Goal: Task Accomplishment & Management: Use online tool/utility

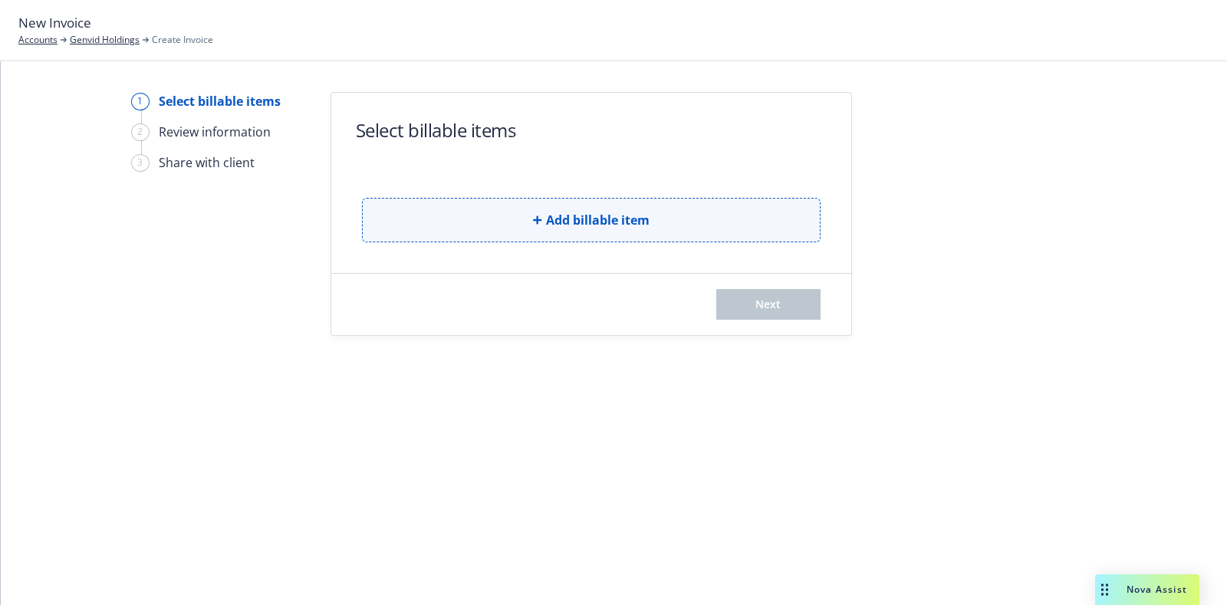
click at [464, 204] on button "Add billable item" at bounding box center [591, 220] width 459 height 44
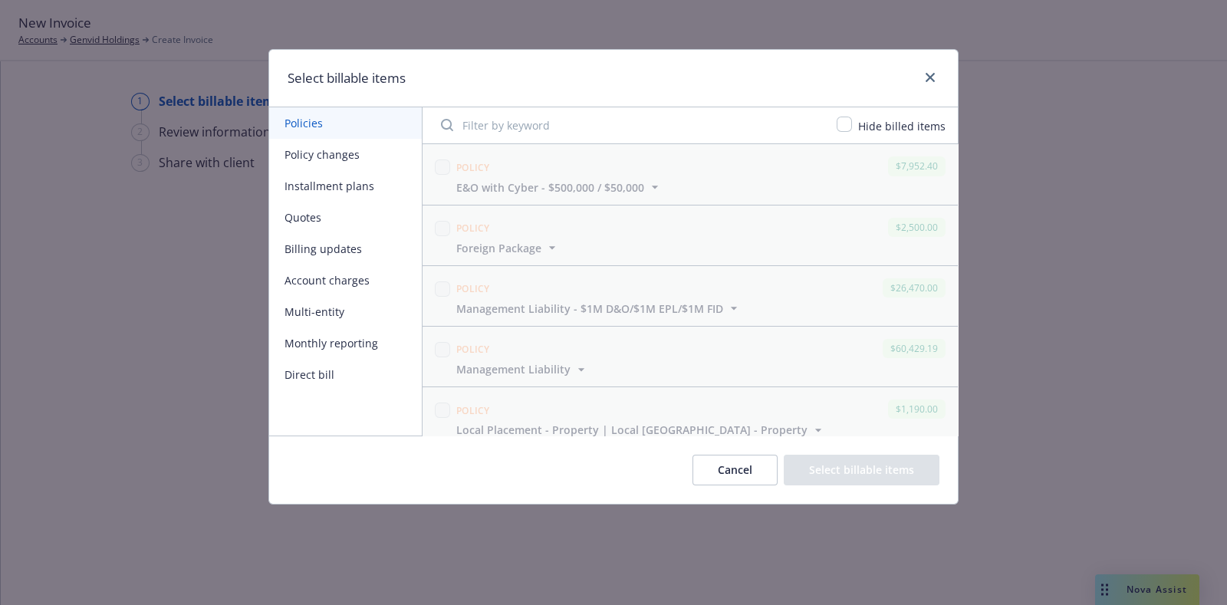
click at [387, 150] on button "Policy changes" at bounding box center [345, 154] width 153 height 31
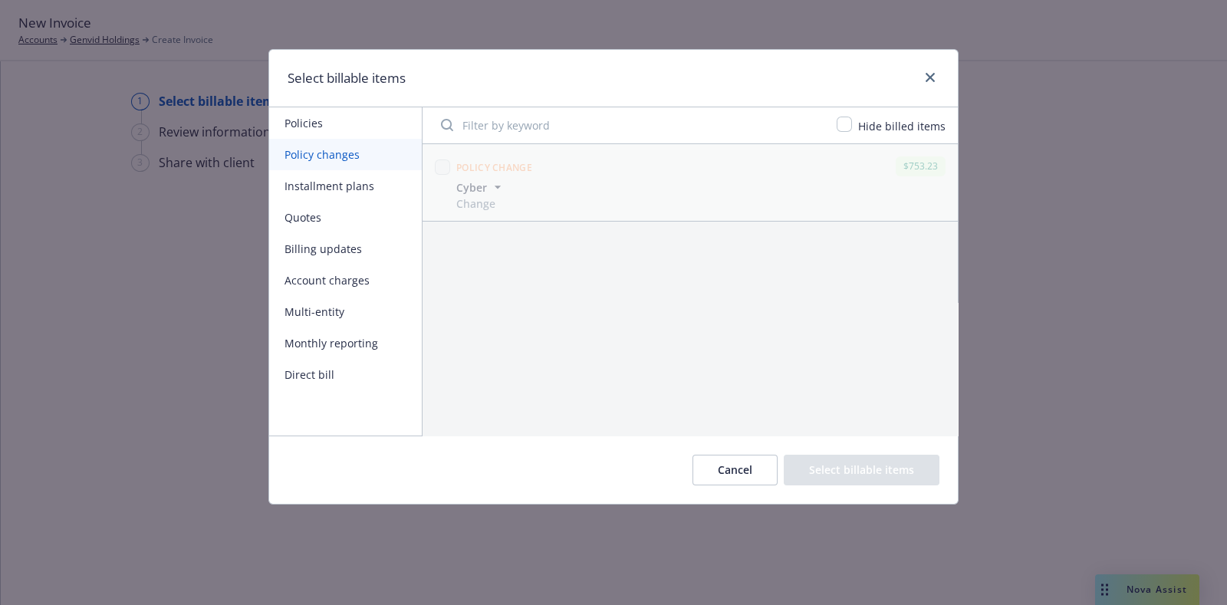
click at [362, 179] on button "Installment plans" at bounding box center [345, 185] width 153 height 31
click at [357, 255] on button "Billing updates" at bounding box center [345, 248] width 153 height 31
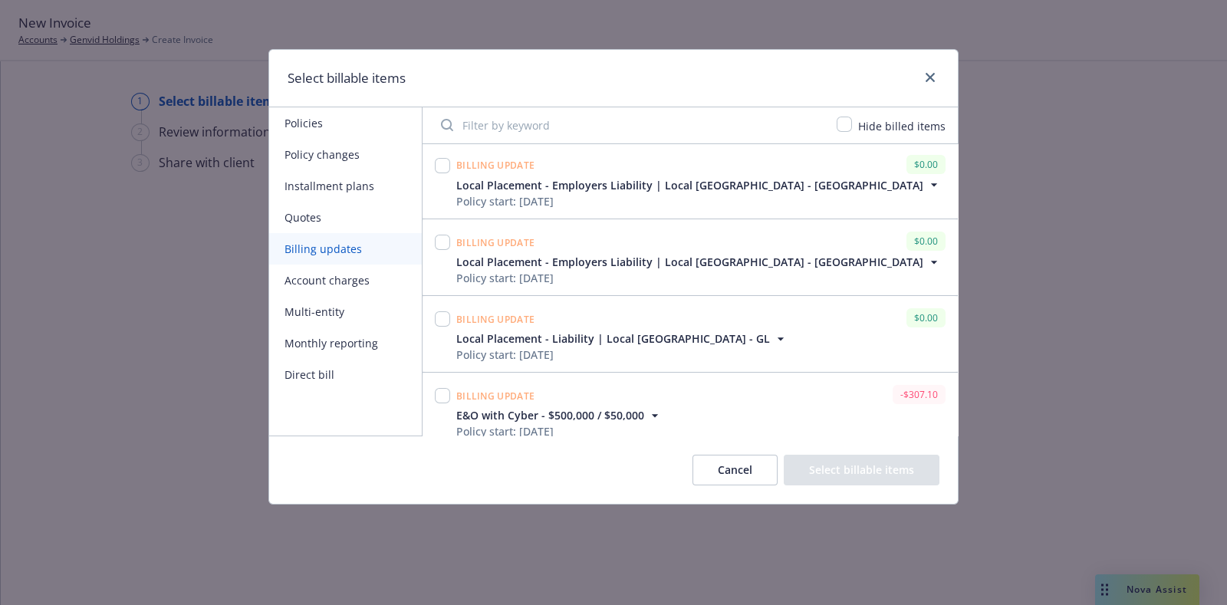
scroll to position [781, 0]
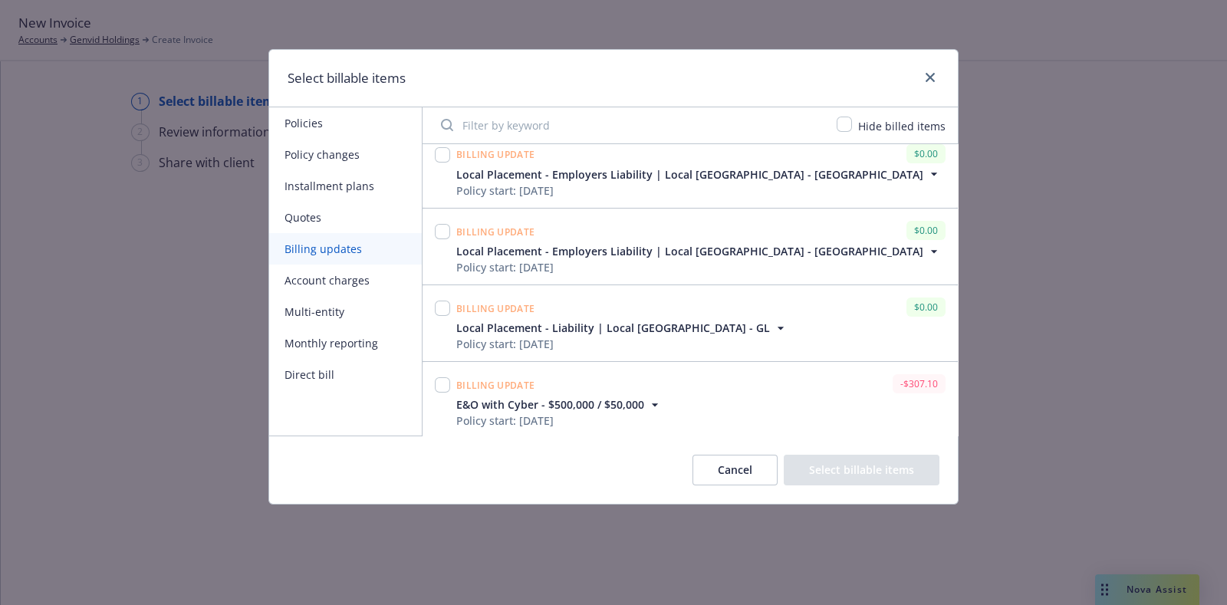
click at [387, 281] on button "Account charges" at bounding box center [345, 280] width 153 height 31
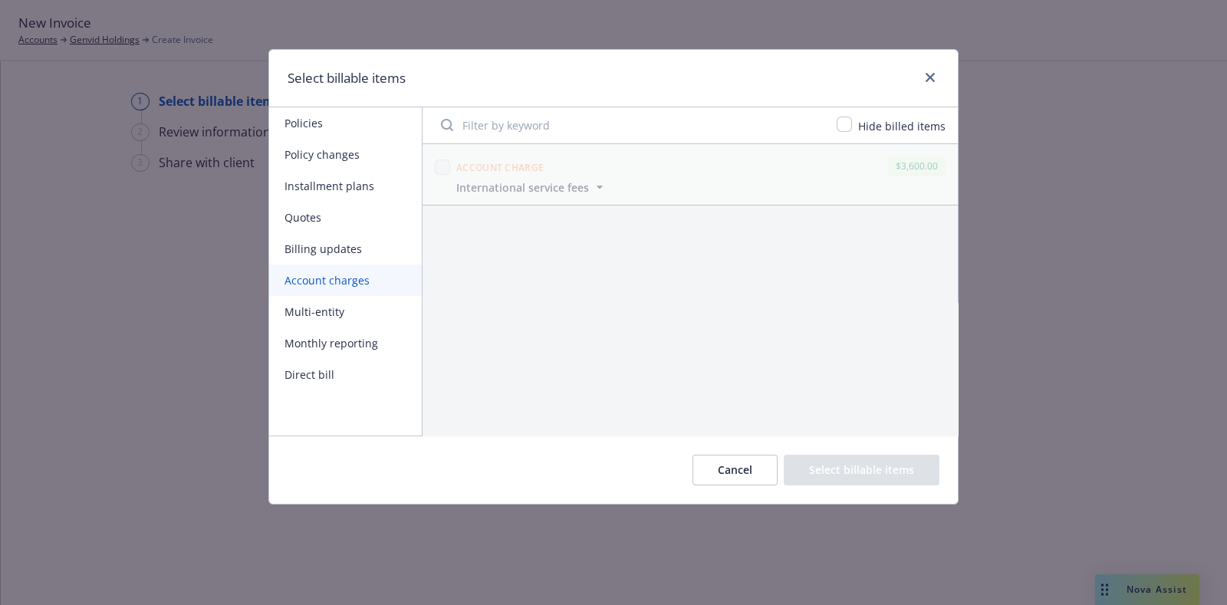
click at [335, 307] on button "Multi-entity" at bounding box center [345, 311] width 153 height 31
click at [341, 360] on button "Direct bill" at bounding box center [345, 374] width 153 height 31
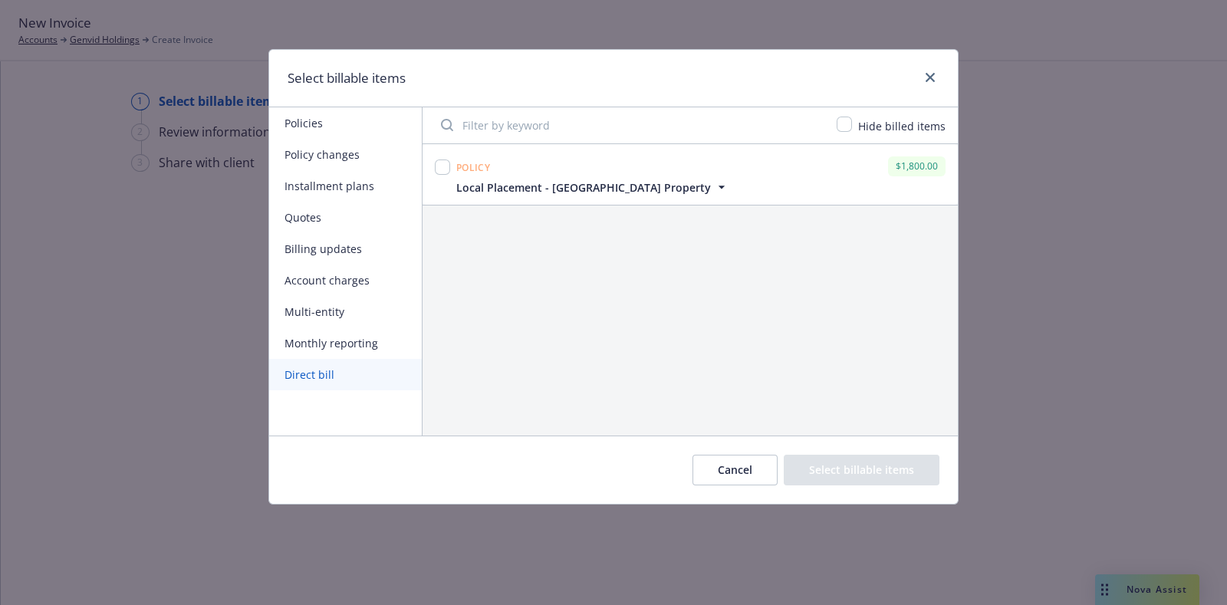
click at [360, 374] on button "Direct bill" at bounding box center [345, 374] width 153 height 31
drag, startPoint x: 360, startPoint y: 374, endPoint x: 926, endPoint y: 74, distance: 640.6
click at [926, 74] on div "Select billable items Policies Policy changes Installment plans Quotes Billing …" at bounding box center [613, 277] width 690 height 456
click at [926, 74] on icon "close" at bounding box center [930, 77] width 9 height 9
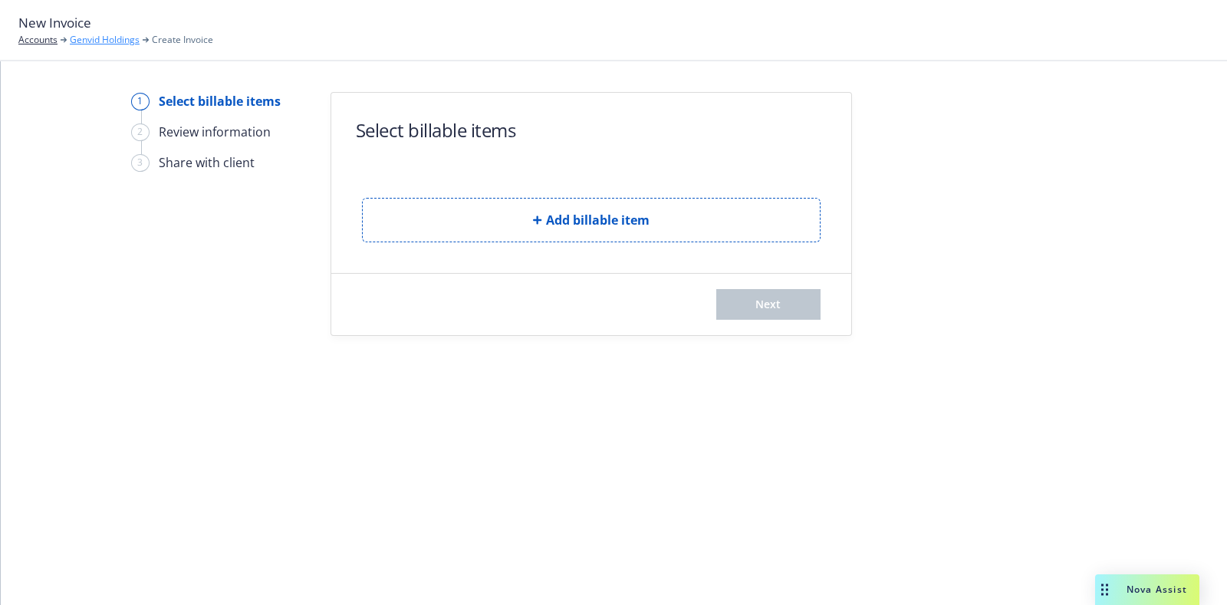
click at [120, 35] on link "Genvid Holdings" at bounding box center [105, 40] width 70 height 14
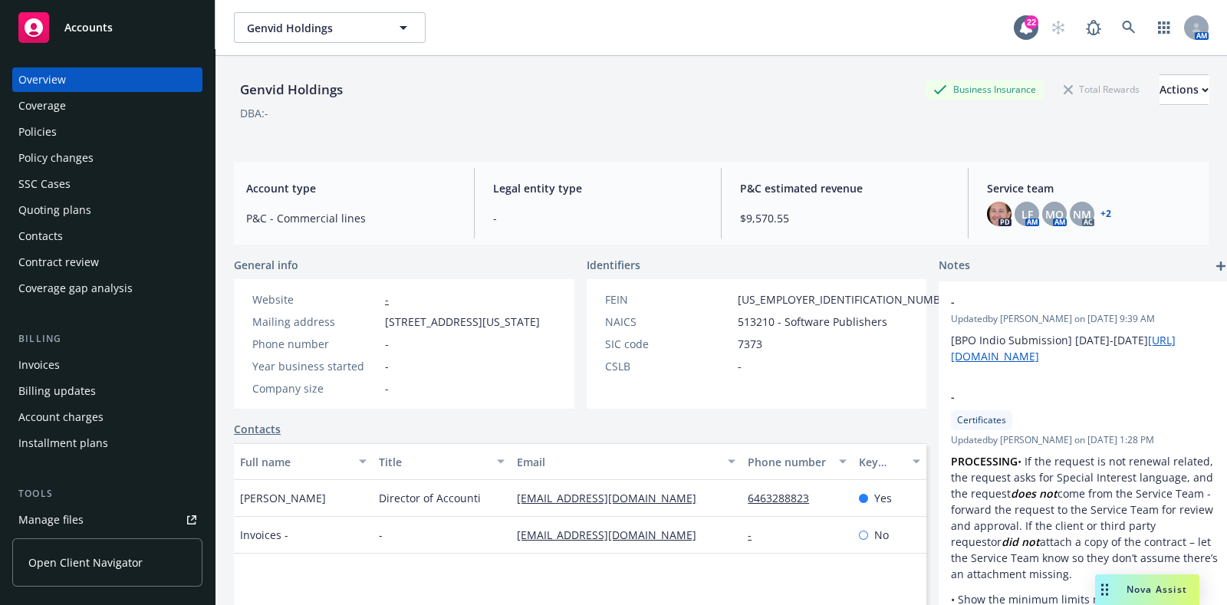
click at [39, 156] on div "Policy changes" at bounding box center [55, 158] width 75 height 25
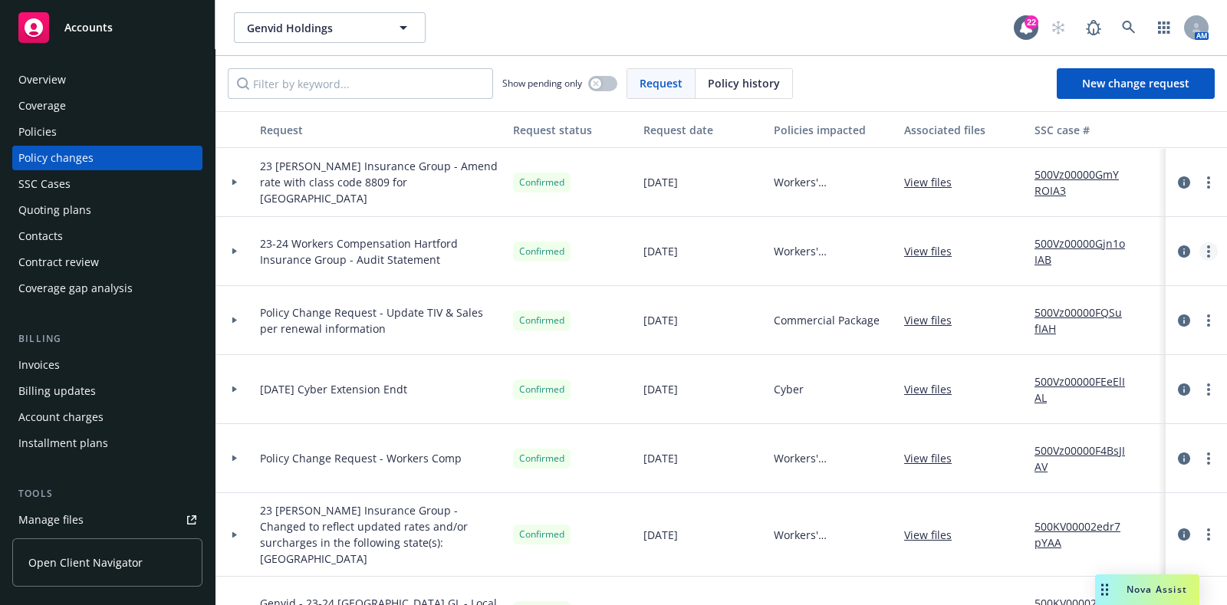
click at [1207, 251] on circle "more" at bounding box center [1208, 251] width 3 height 3
click at [245, 253] on div at bounding box center [235, 250] width 26 height 5
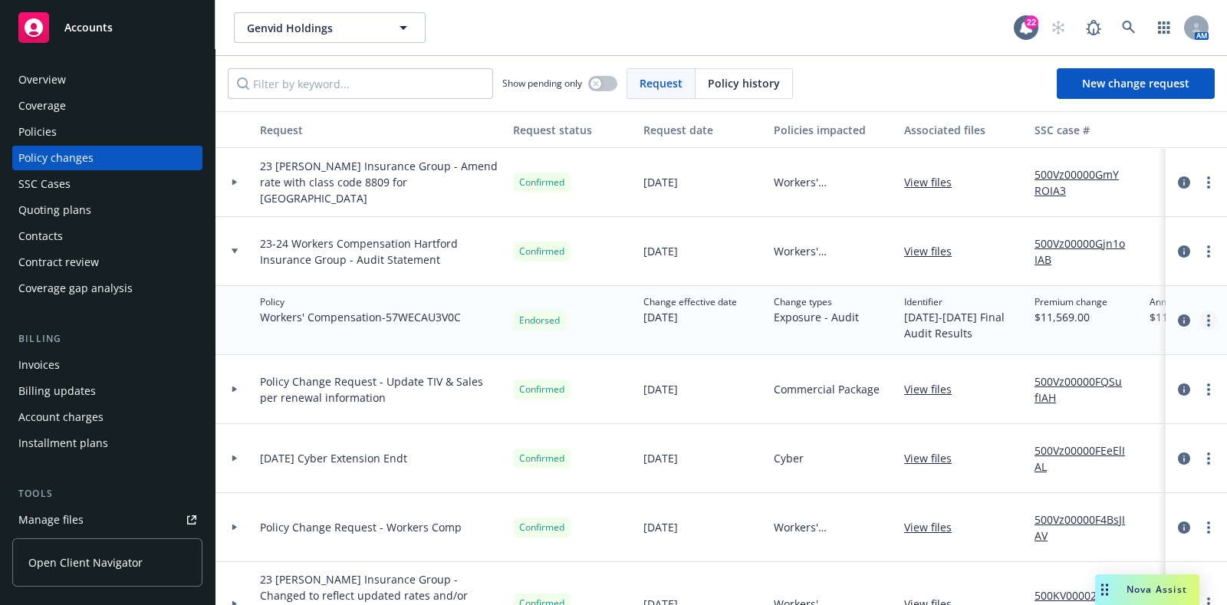
click at [1200, 320] on link "more" at bounding box center [1209, 320] width 18 height 18
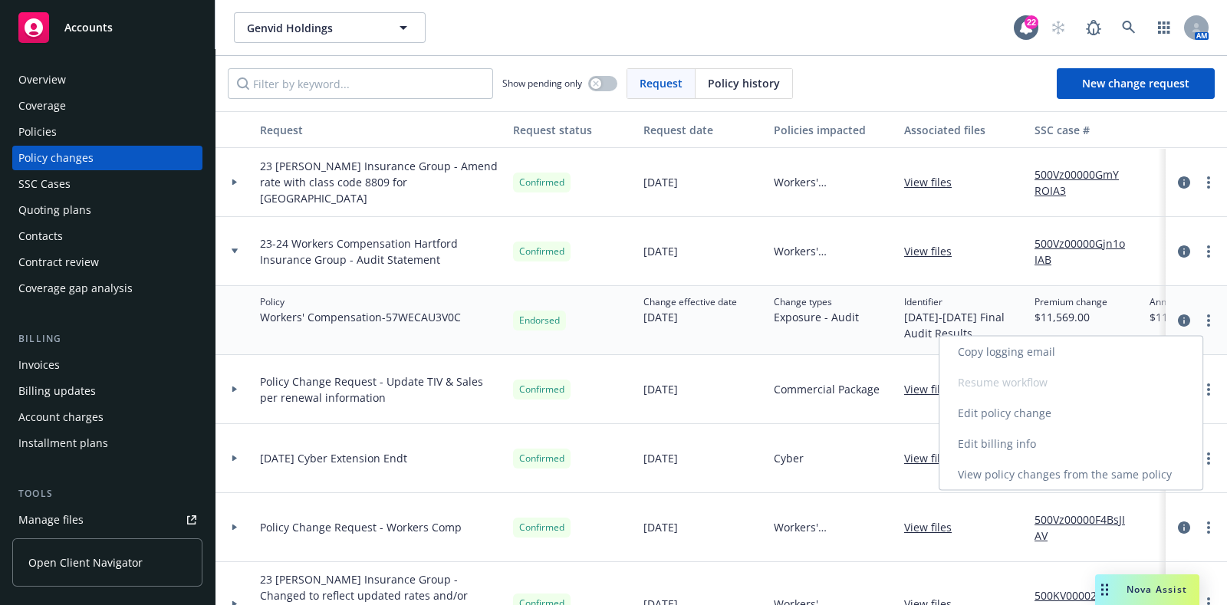
click at [1021, 412] on link "Edit policy change" at bounding box center [1071, 413] width 263 height 31
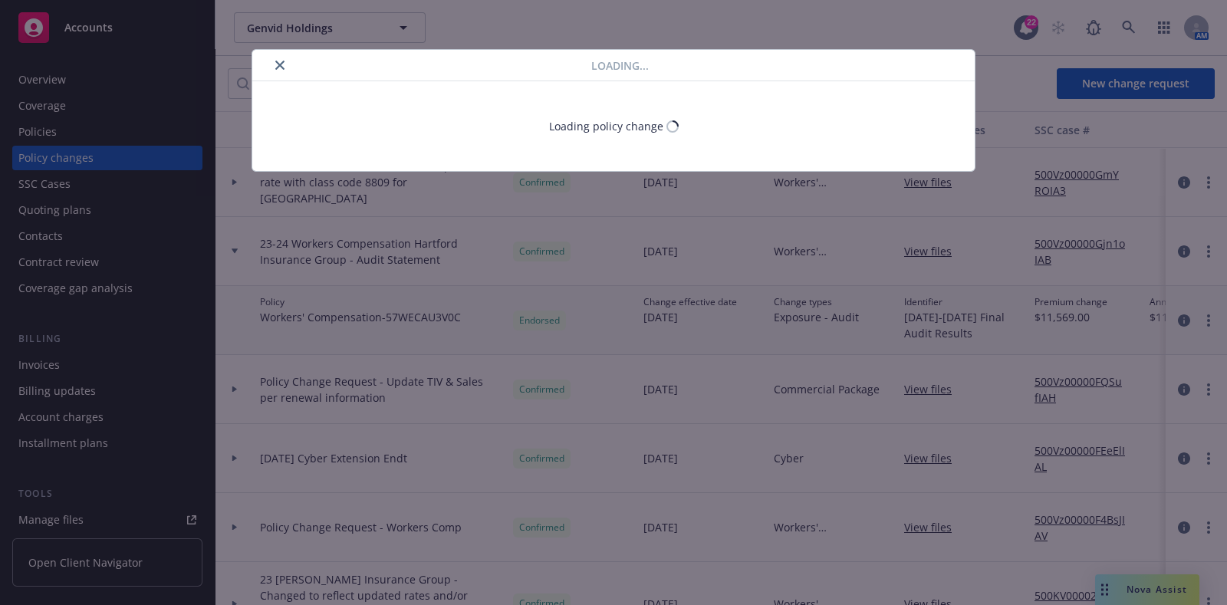
select select "ACCEPTED"
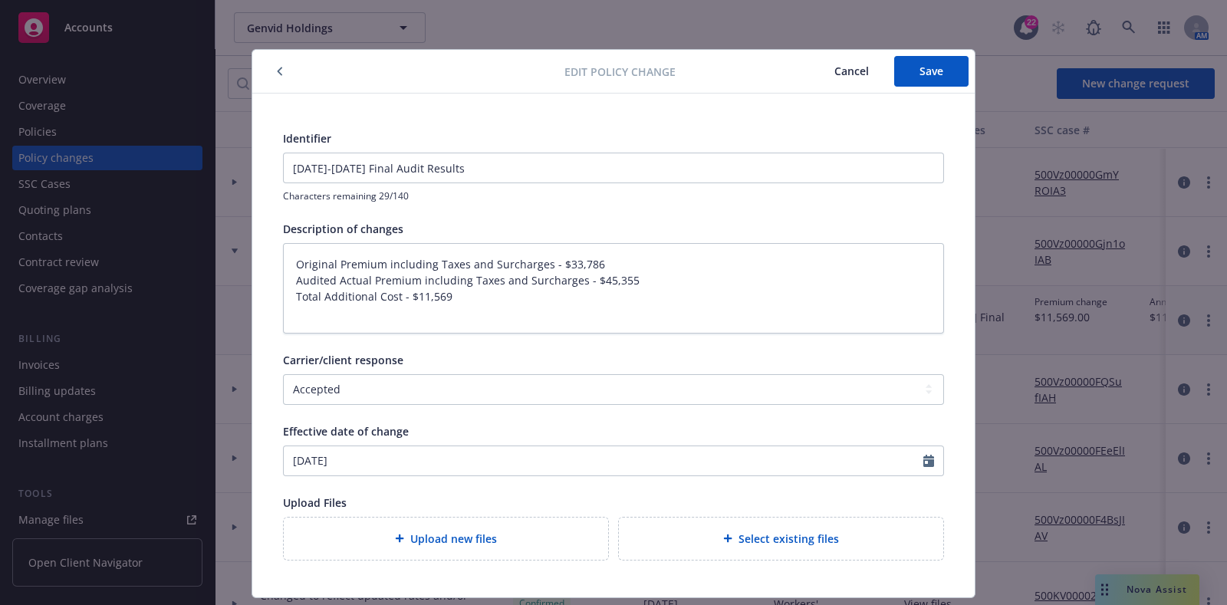
scroll to position [2, 0]
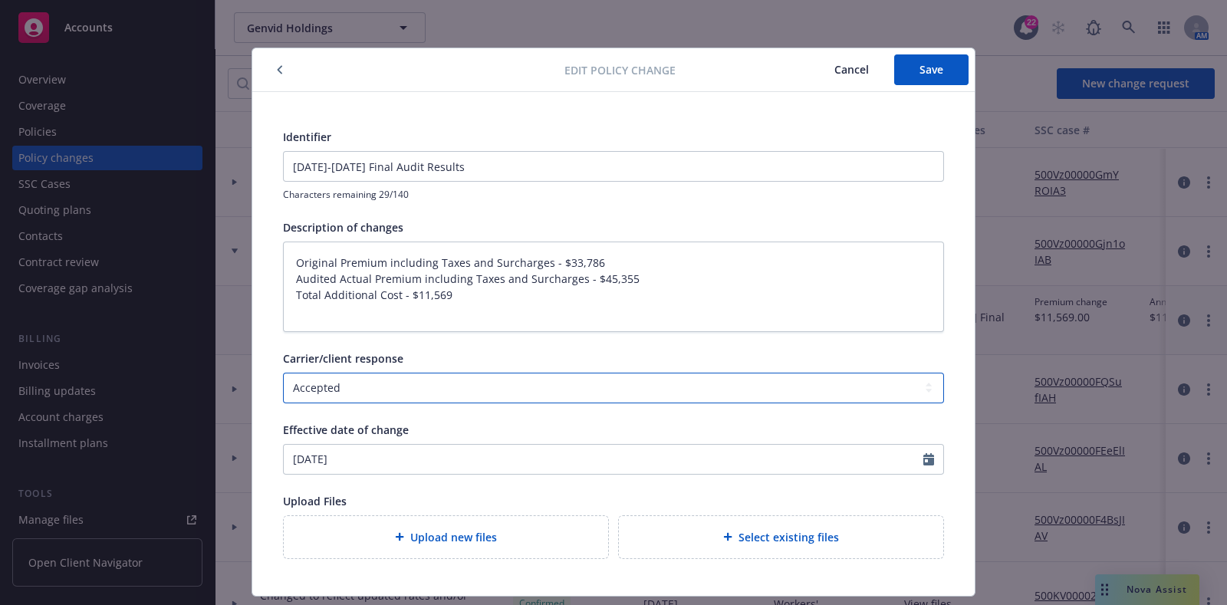
click at [502, 392] on select "Select a carrier response Accepted Accepted with revision No endorsement needed…" at bounding box center [613, 388] width 661 height 31
click at [283, 373] on select "Select a carrier response Accepted Accepted with revision No endorsement needed…" at bounding box center [613, 388] width 661 height 31
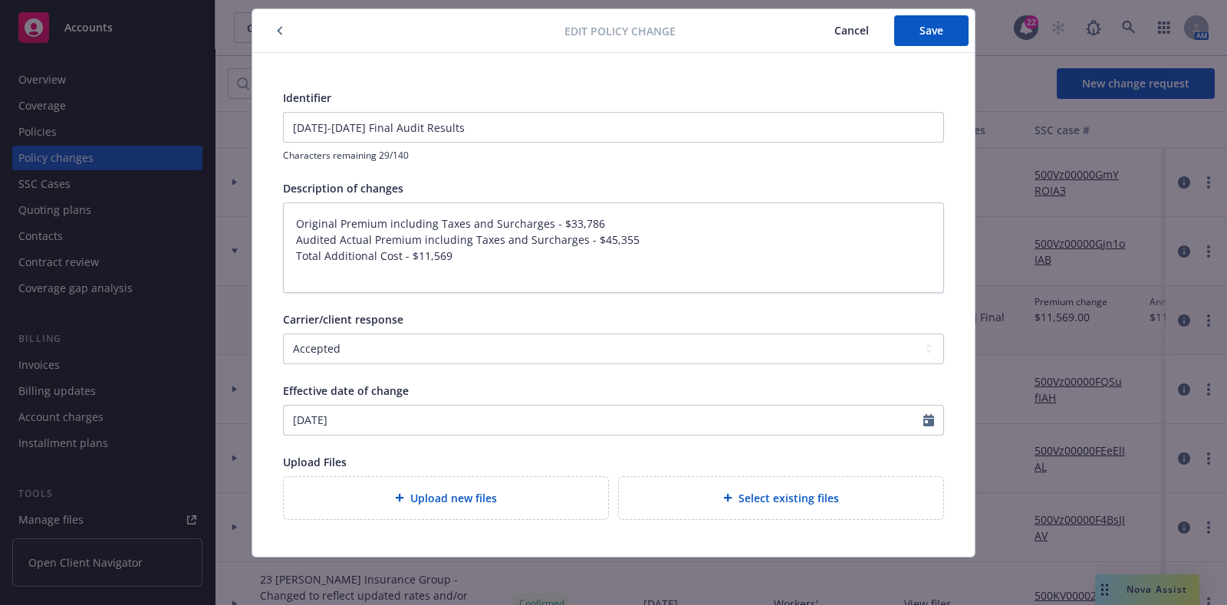
click at [851, 23] on span "Cancel" at bounding box center [851, 30] width 35 height 15
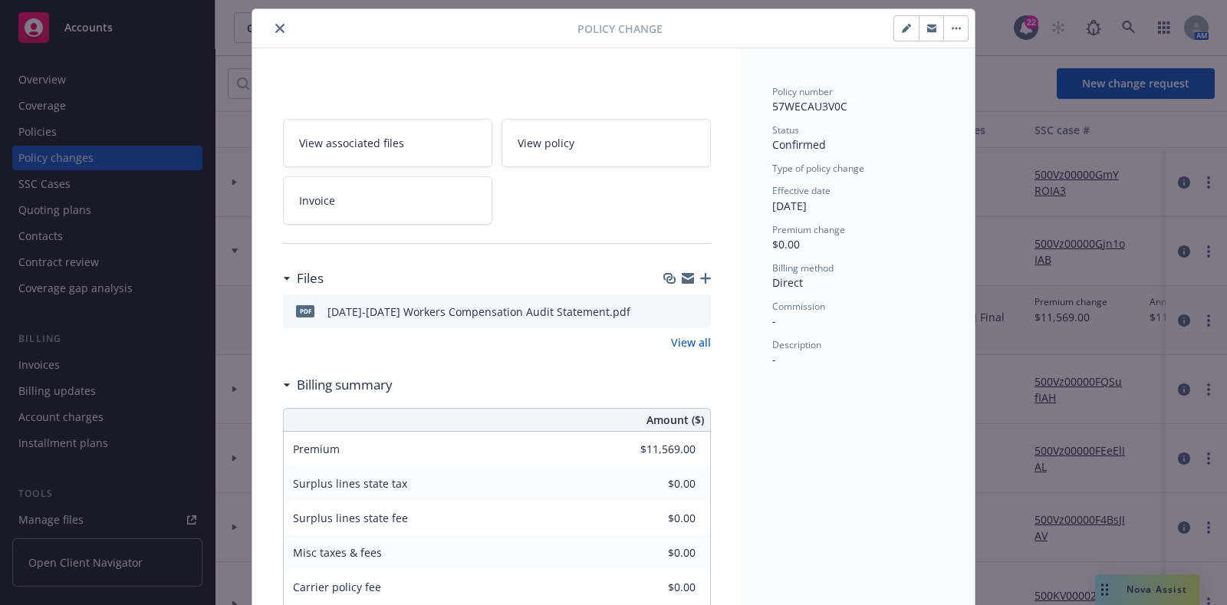
click at [271, 26] on button "close" at bounding box center [280, 28] width 18 height 18
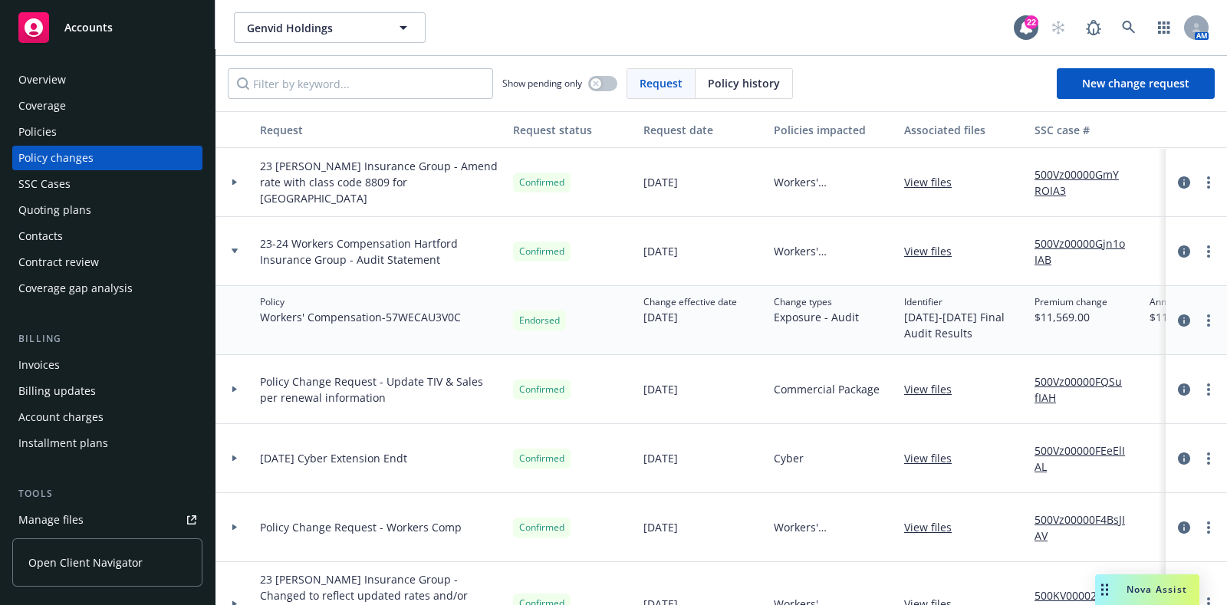
click at [92, 381] on div "Billing updates" at bounding box center [56, 391] width 77 height 25
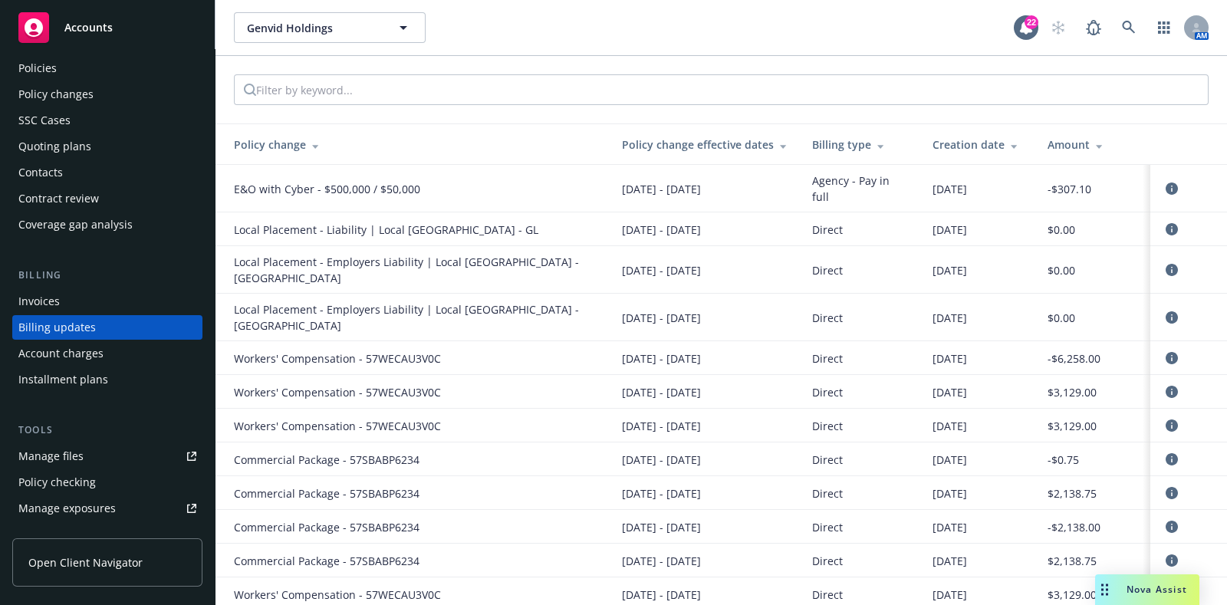
click at [50, 86] on div "Policy changes" at bounding box center [55, 94] width 75 height 25
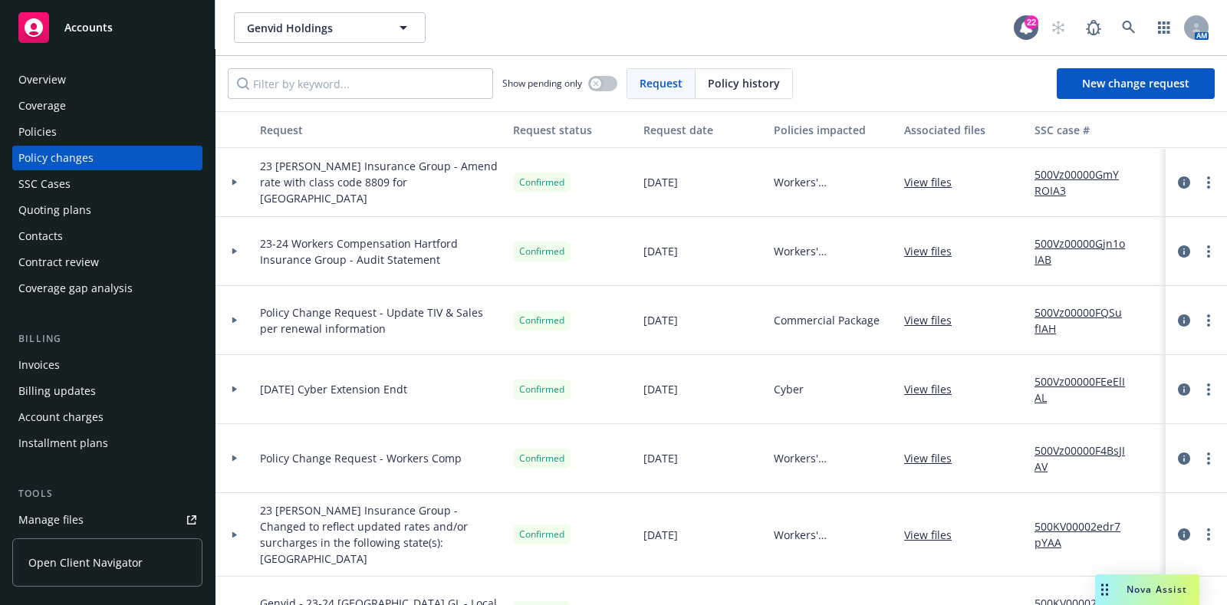
click at [234, 266] on div at bounding box center [235, 251] width 38 height 69
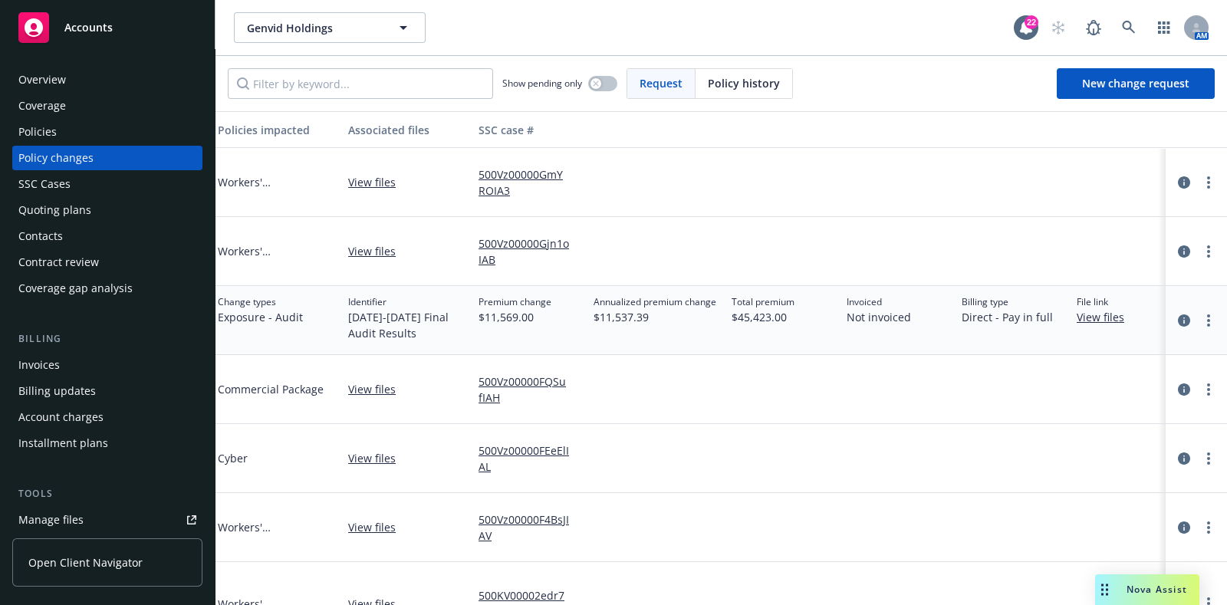
scroll to position [0, 590]
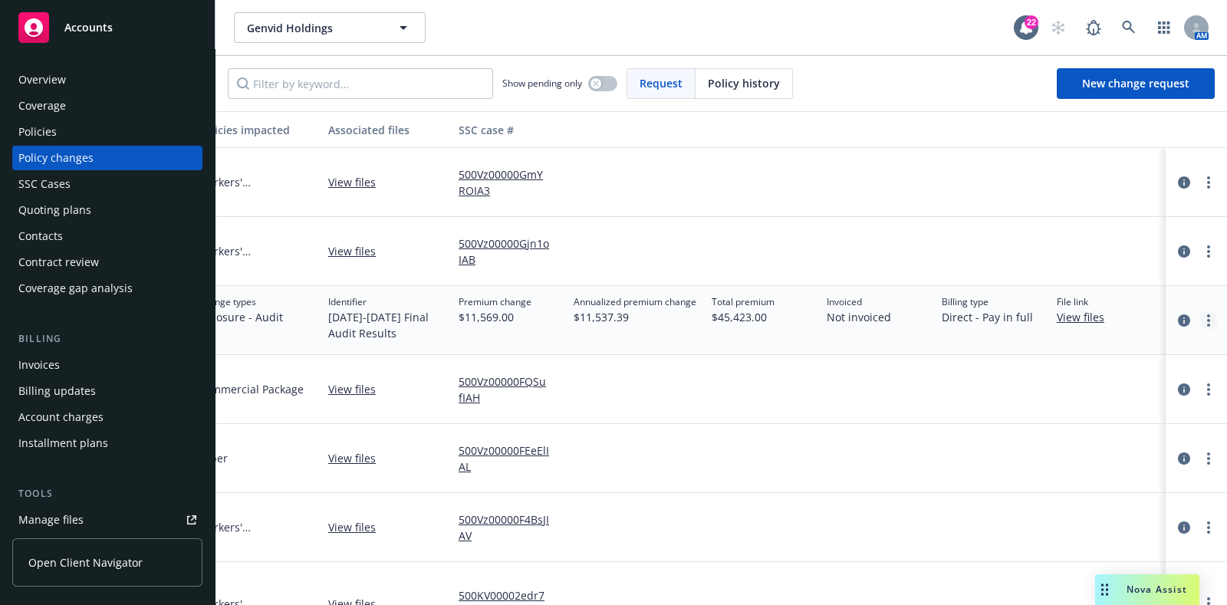
click at [1200, 321] on link "more" at bounding box center [1209, 320] width 18 height 18
click at [1045, 438] on link "Edit billing info" at bounding box center [1071, 444] width 263 height 31
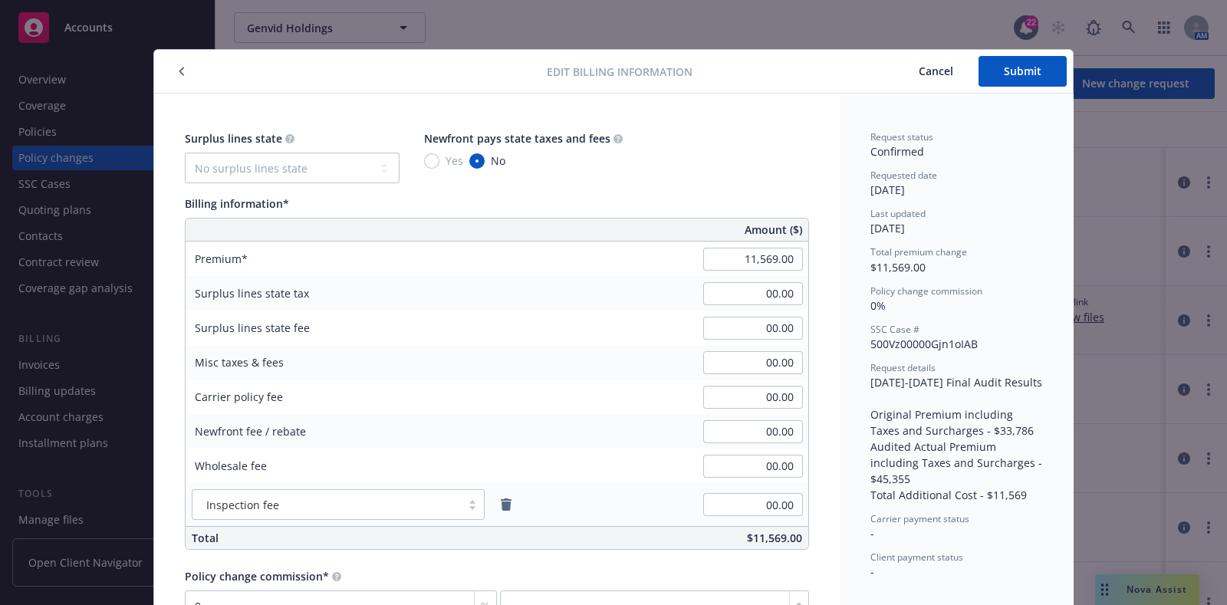
click at [935, 81] on button "Cancel" at bounding box center [936, 71] width 85 height 31
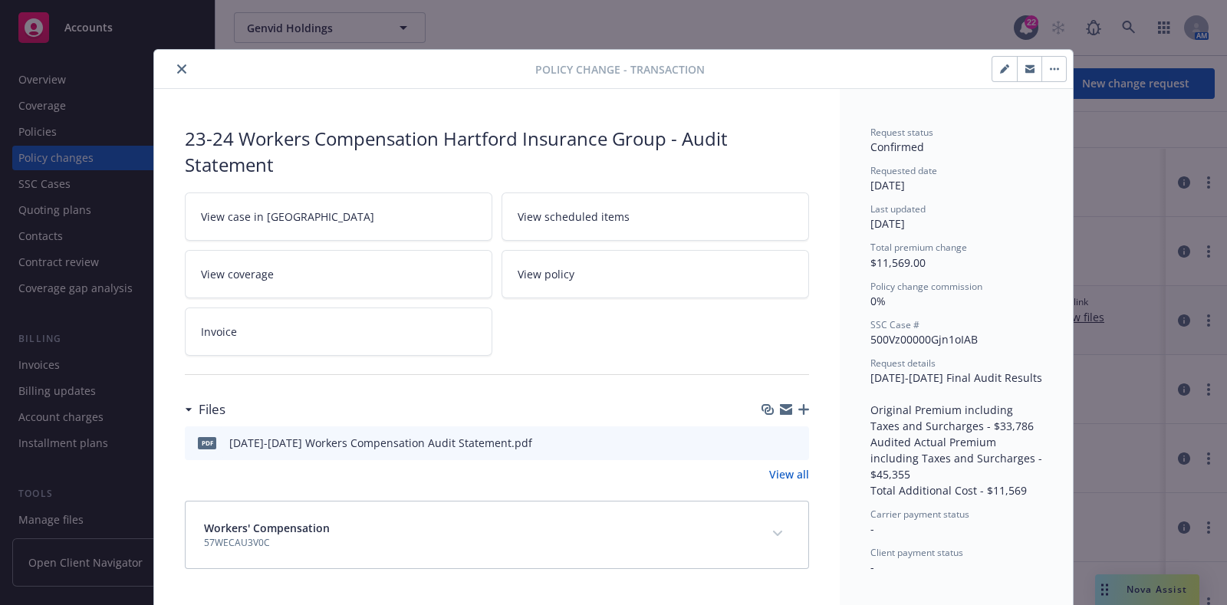
click at [180, 62] on button "close" at bounding box center [182, 69] width 18 height 18
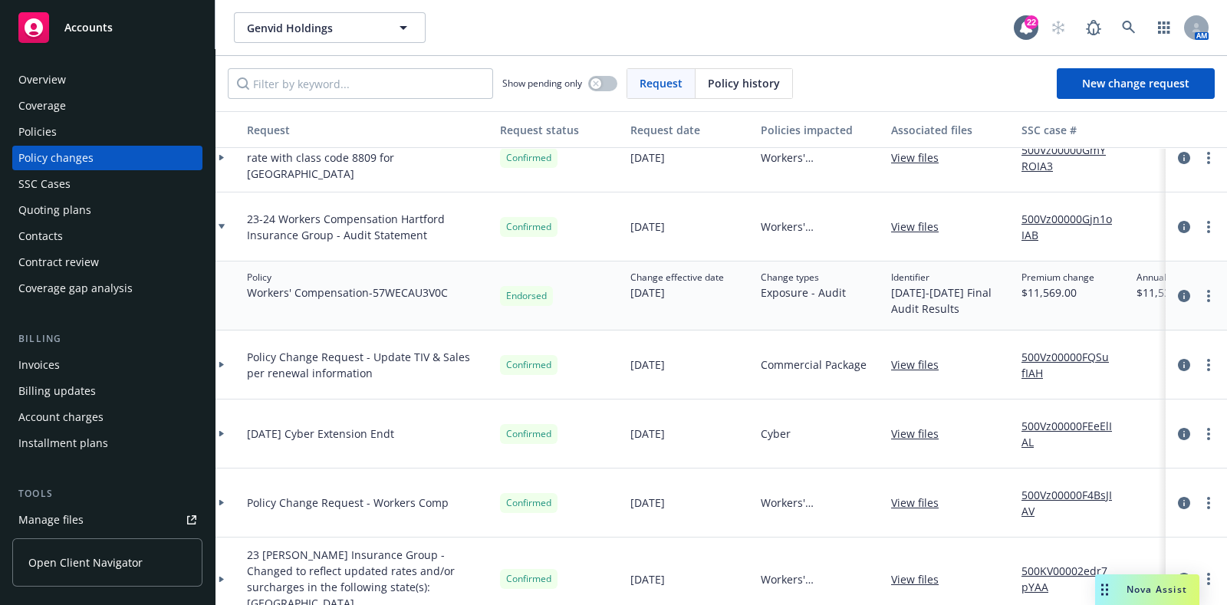
scroll to position [25, 0]
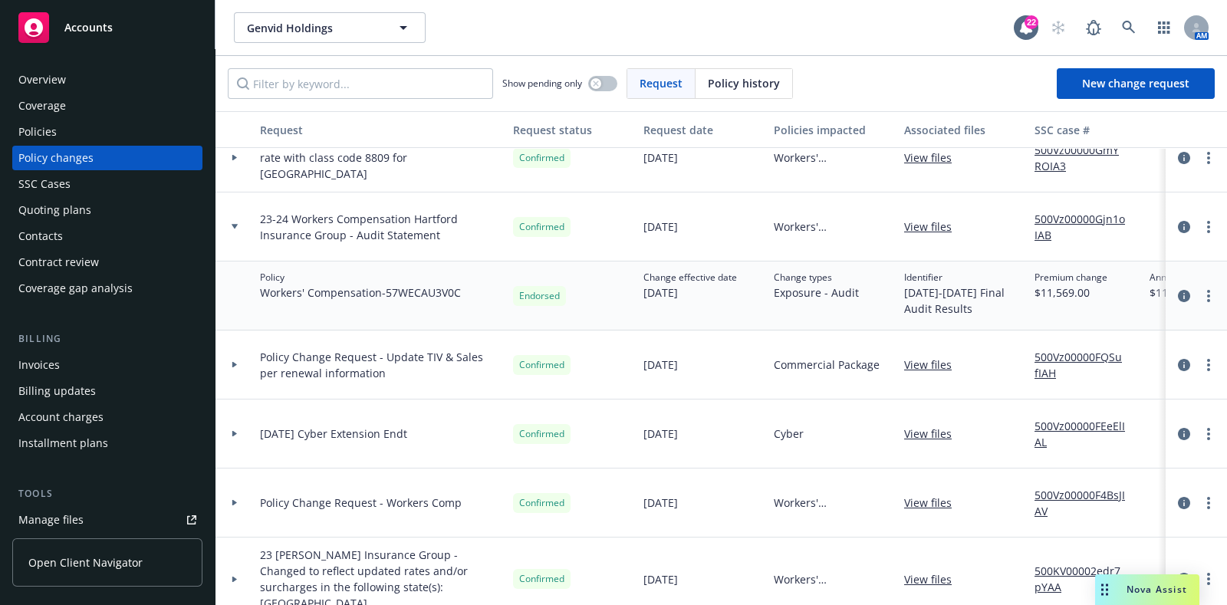
click at [238, 367] on div at bounding box center [235, 365] width 38 height 69
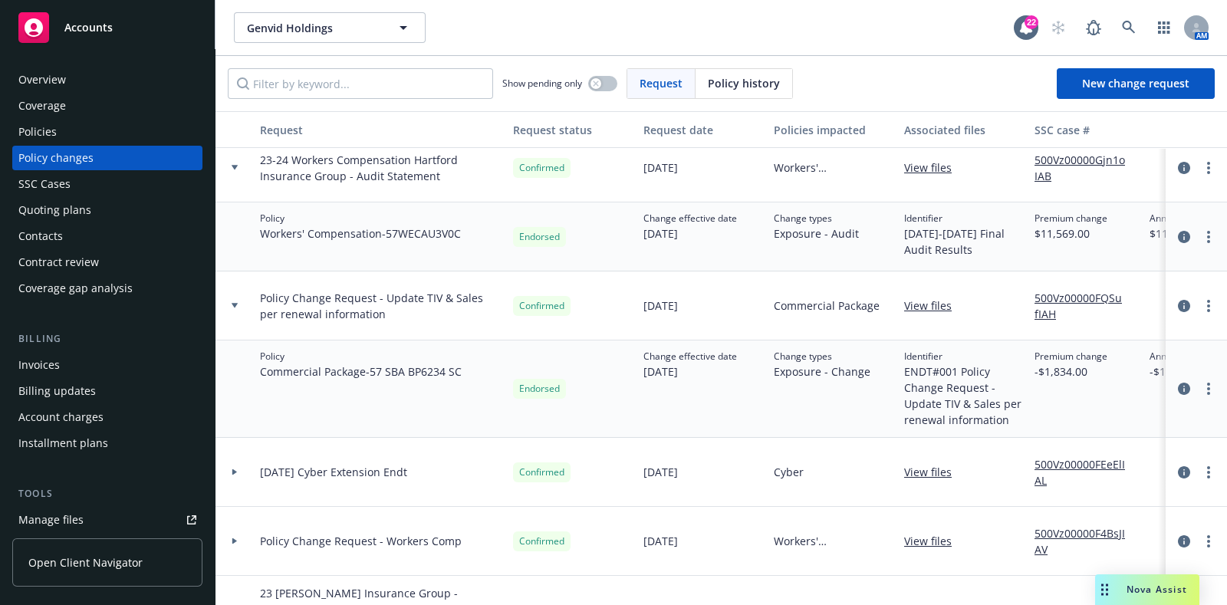
scroll to position [85, 0]
click at [307, 84] on input "Filter by keyword..." at bounding box center [360, 83] width 265 height 31
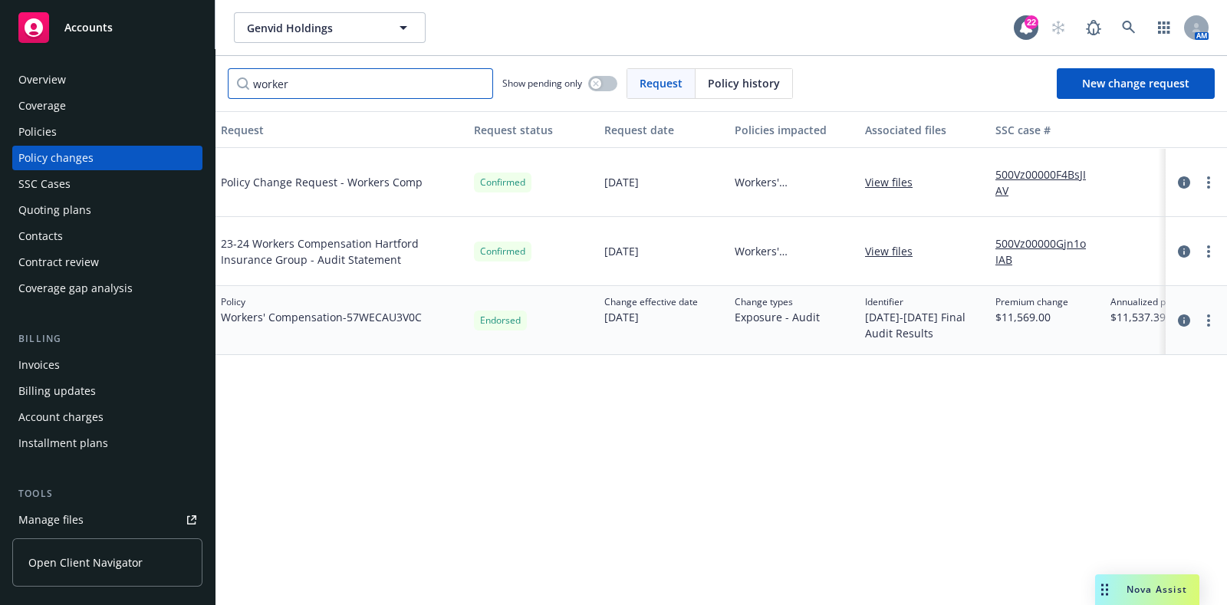
scroll to position [0, 40]
type input "worker"
click at [710, 78] on span "Policy history" at bounding box center [744, 83] width 72 height 16
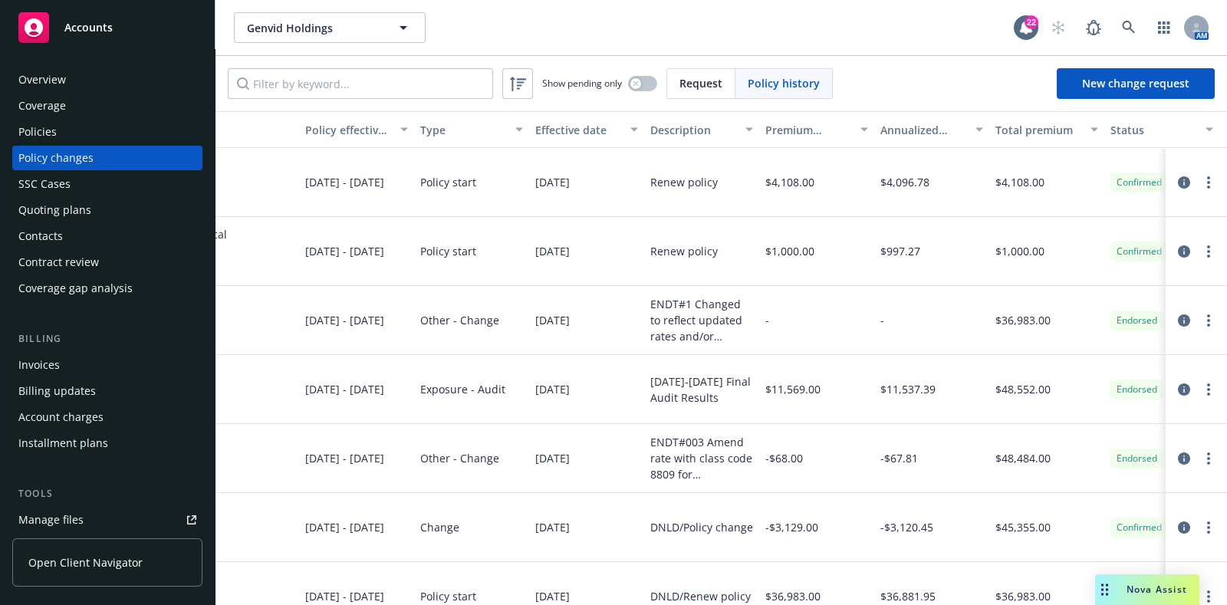
scroll to position [1588, 238]
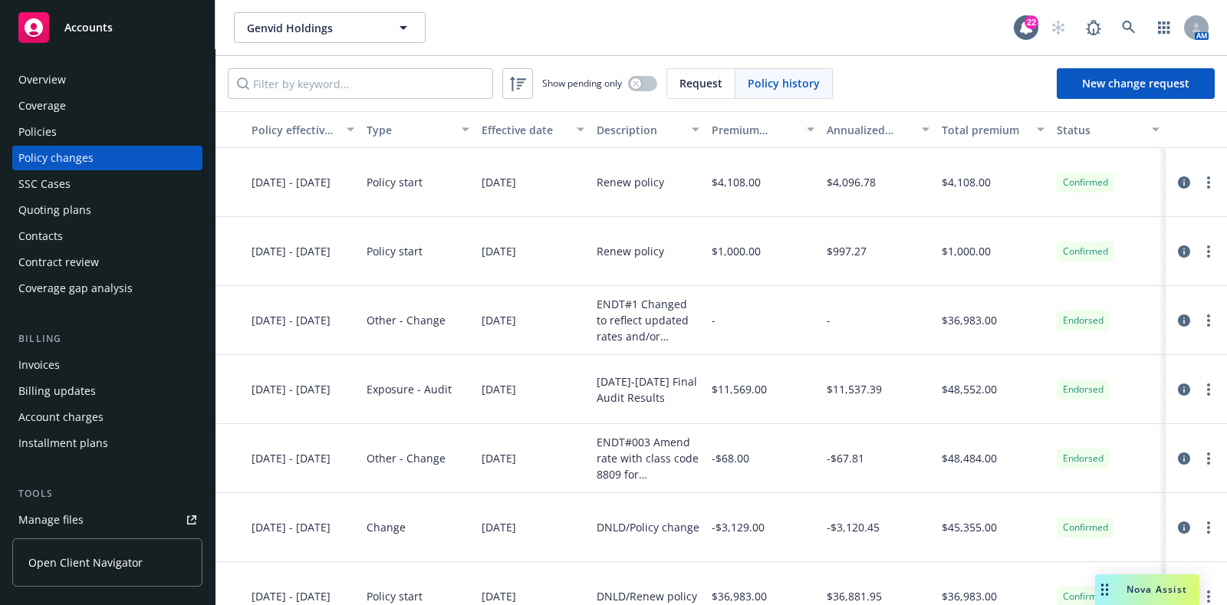
click at [947, 390] on span "$48,552.00" at bounding box center [969, 389] width 55 height 16
click at [1178, 383] on icon "circleInformation" at bounding box center [1184, 389] width 12 height 12
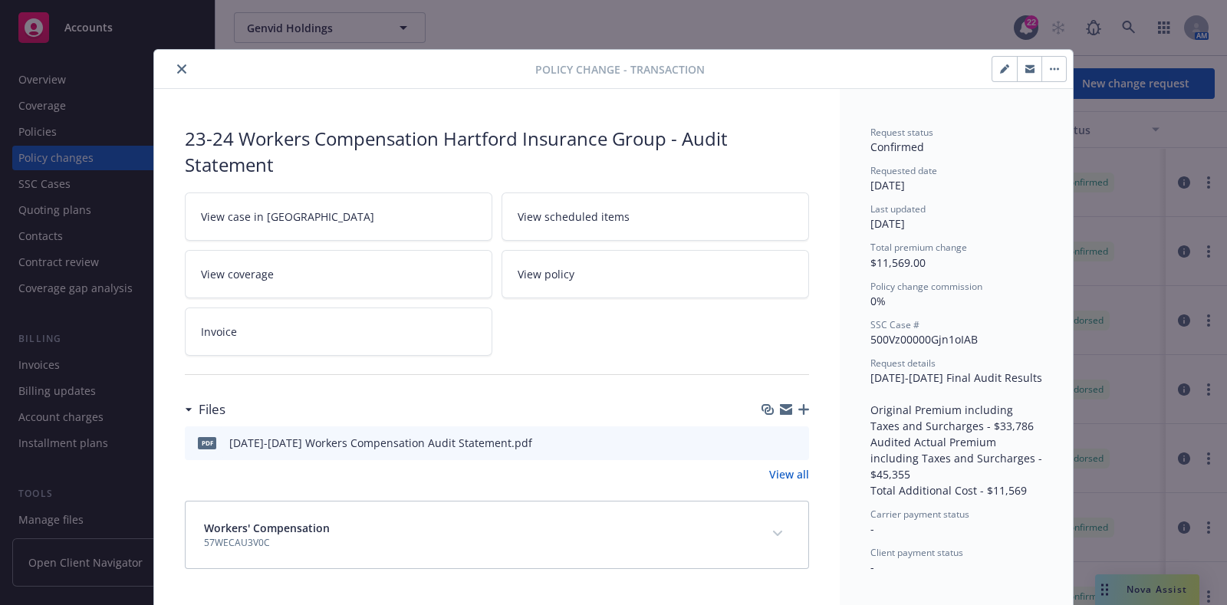
click at [471, 327] on icon at bounding box center [473, 329] width 5 height 5
click at [173, 74] on button "close" at bounding box center [182, 69] width 18 height 18
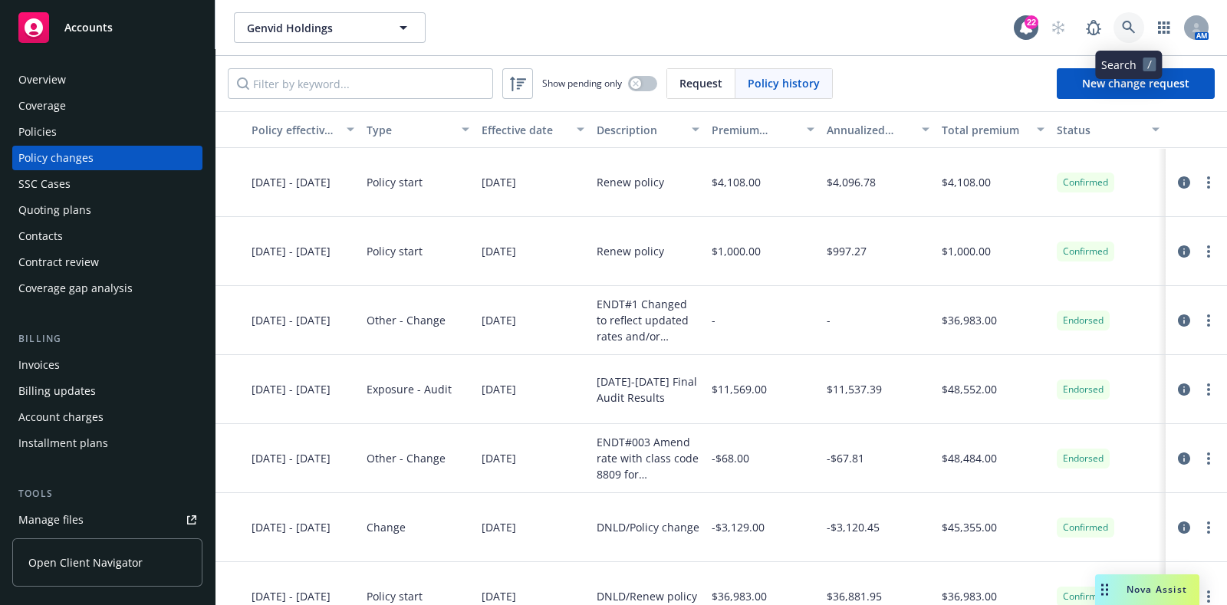
click at [1119, 32] on link at bounding box center [1129, 27] width 31 height 31
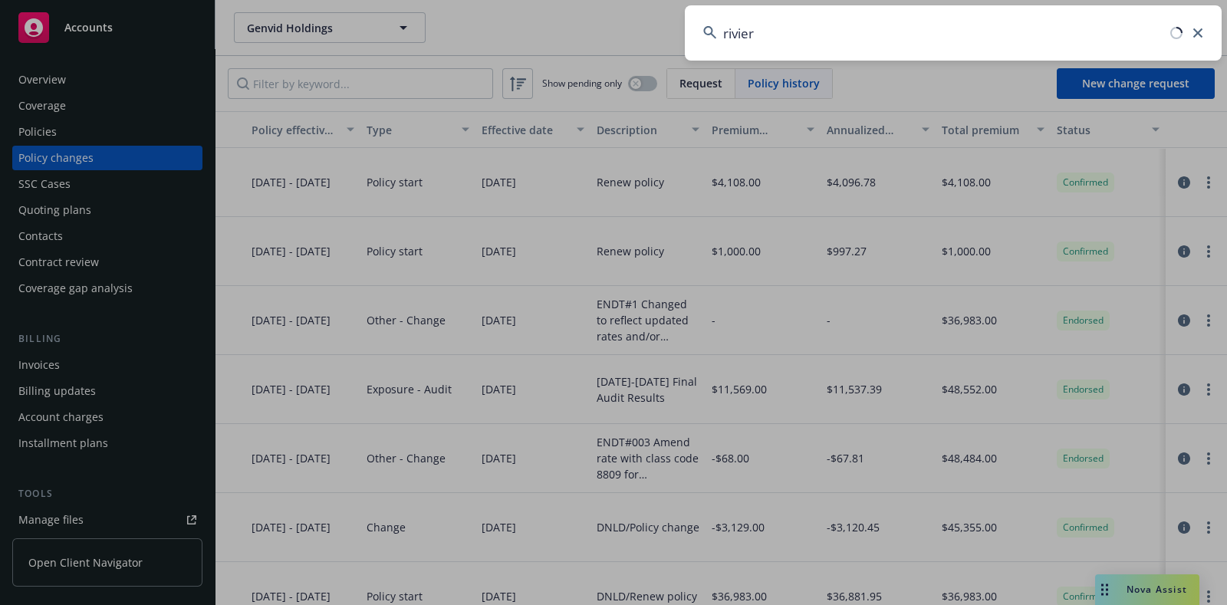
type input "riviera"
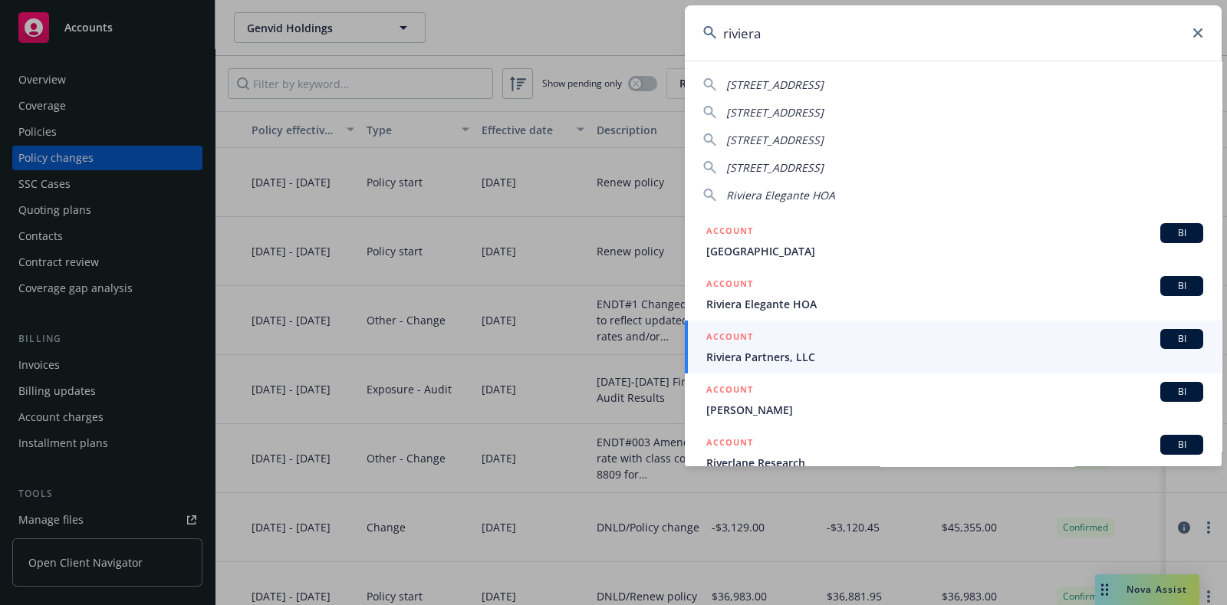
click at [830, 358] on span "Riviera Partners, LLC" at bounding box center [954, 357] width 497 height 16
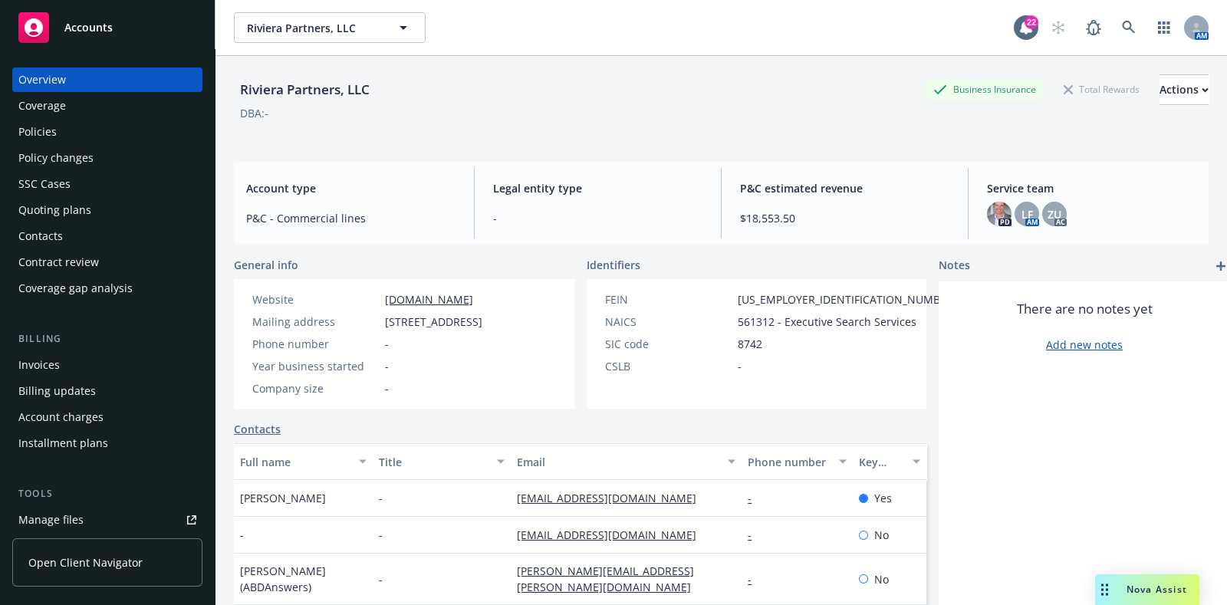
click at [58, 157] on div "Policy changes" at bounding box center [55, 158] width 75 height 25
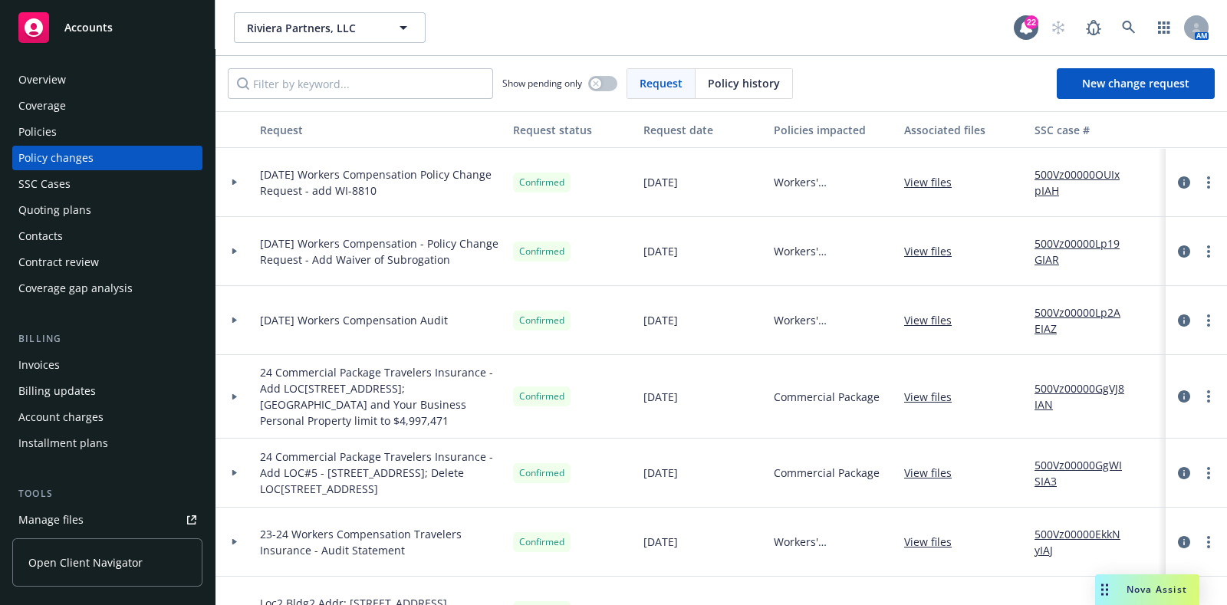
click at [240, 310] on div at bounding box center [235, 320] width 38 height 69
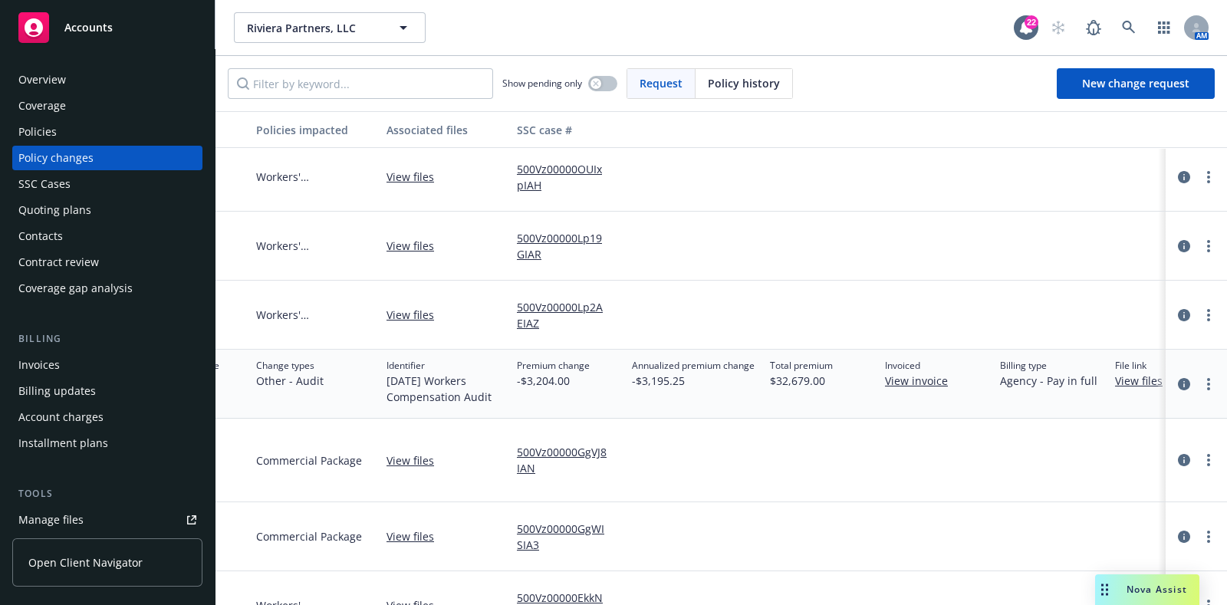
scroll to position [5, 590]
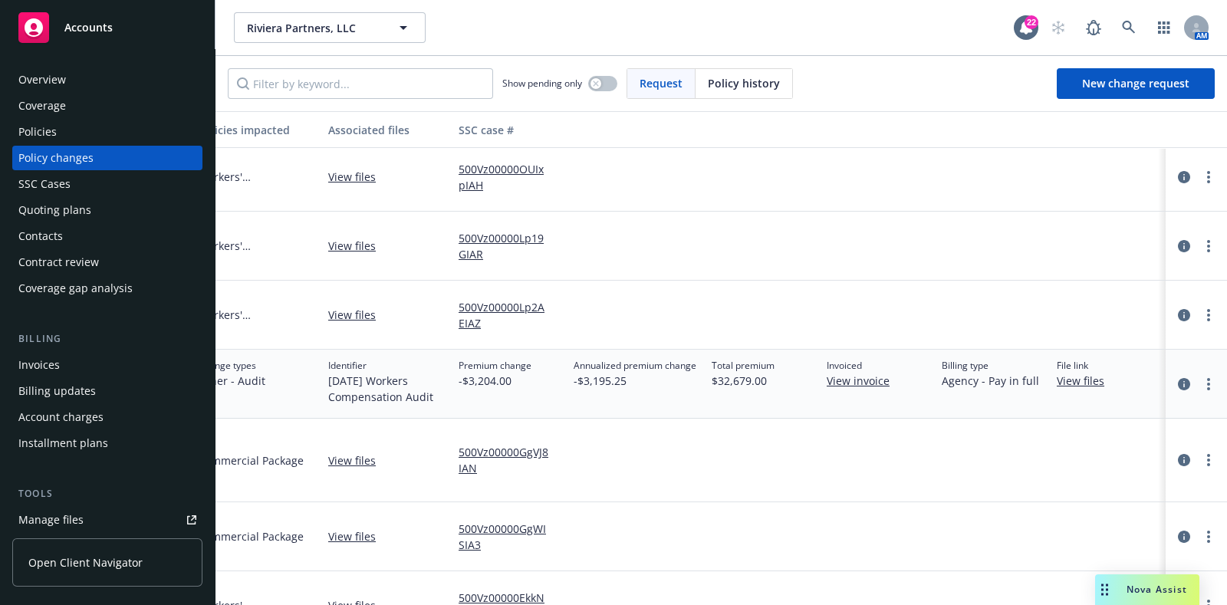
click at [827, 387] on link "View invoice" at bounding box center [864, 381] width 75 height 16
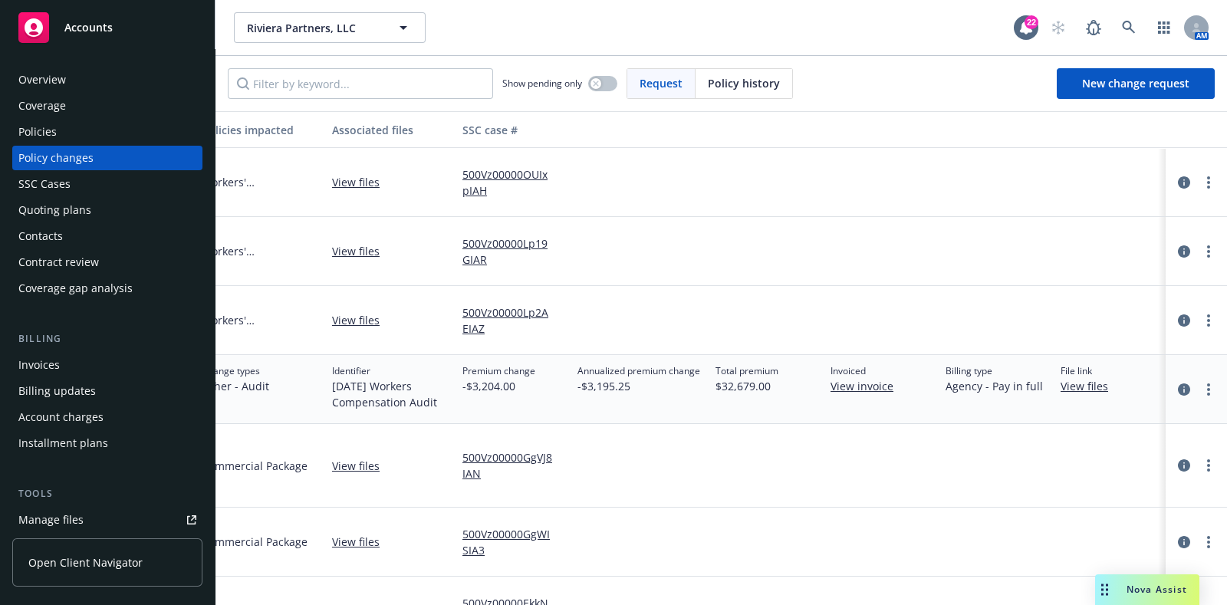
scroll to position [0, 542]
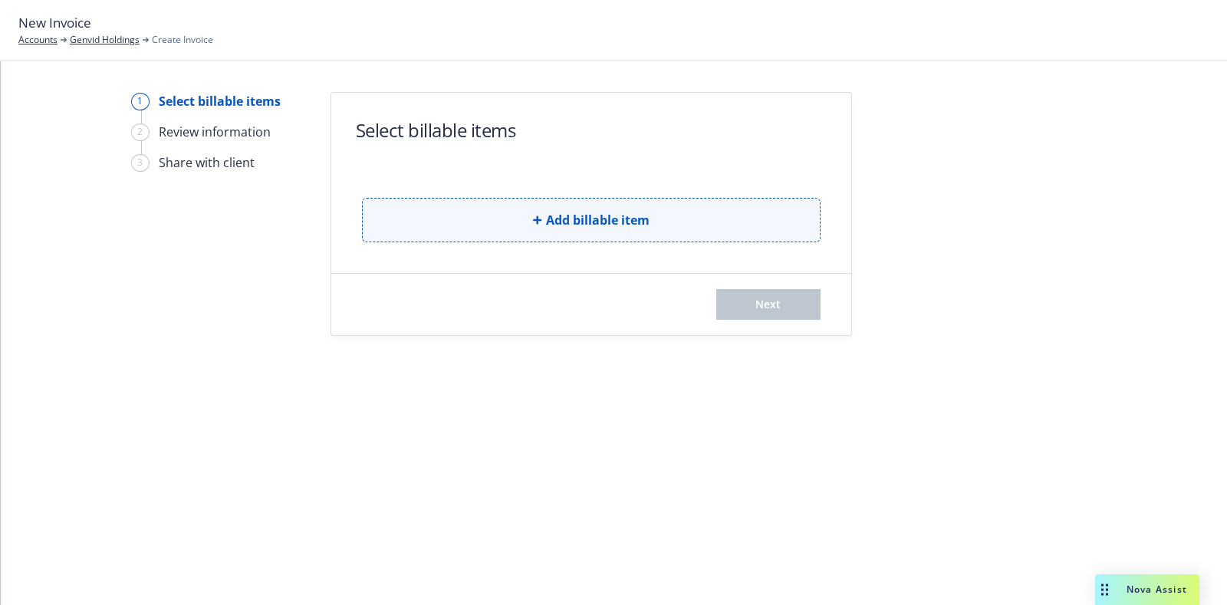
click at [535, 219] on icon "button" at bounding box center [537, 220] width 9 height 9
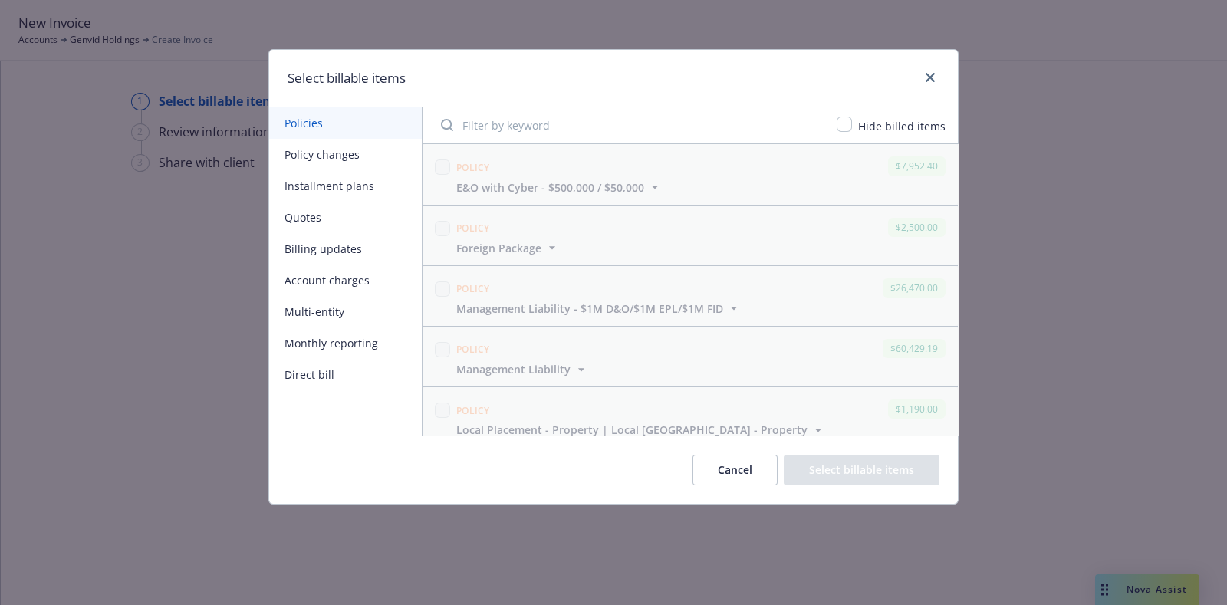
click at [315, 239] on button "Billing updates" at bounding box center [345, 248] width 153 height 31
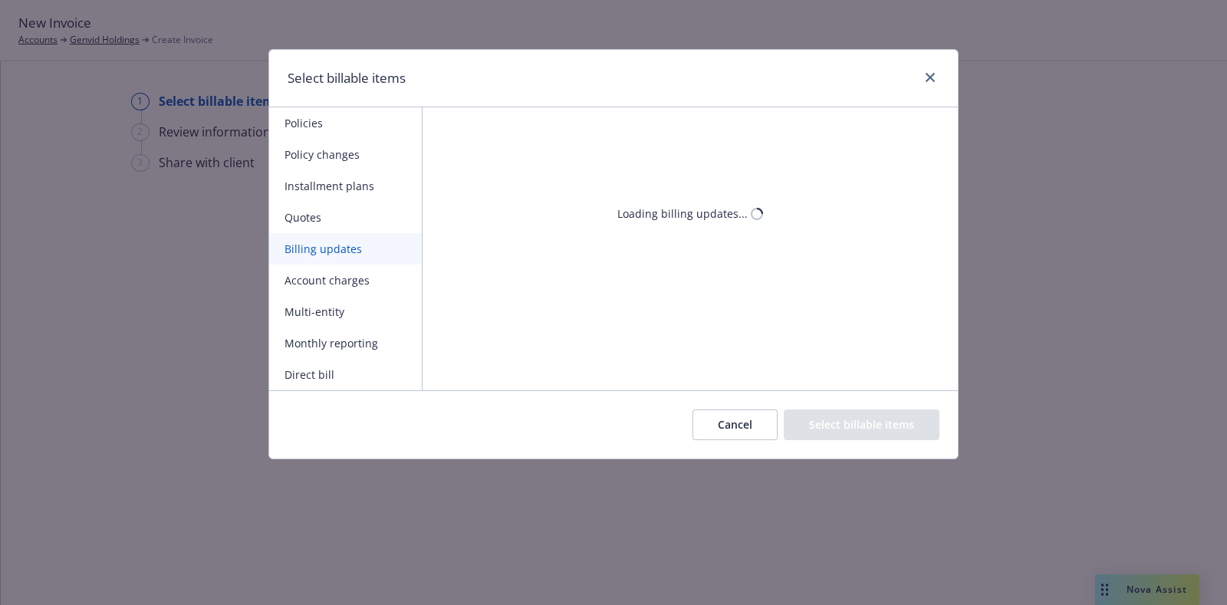
click at [315, 239] on button "Billing updates" at bounding box center [345, 248] width 153 height 31
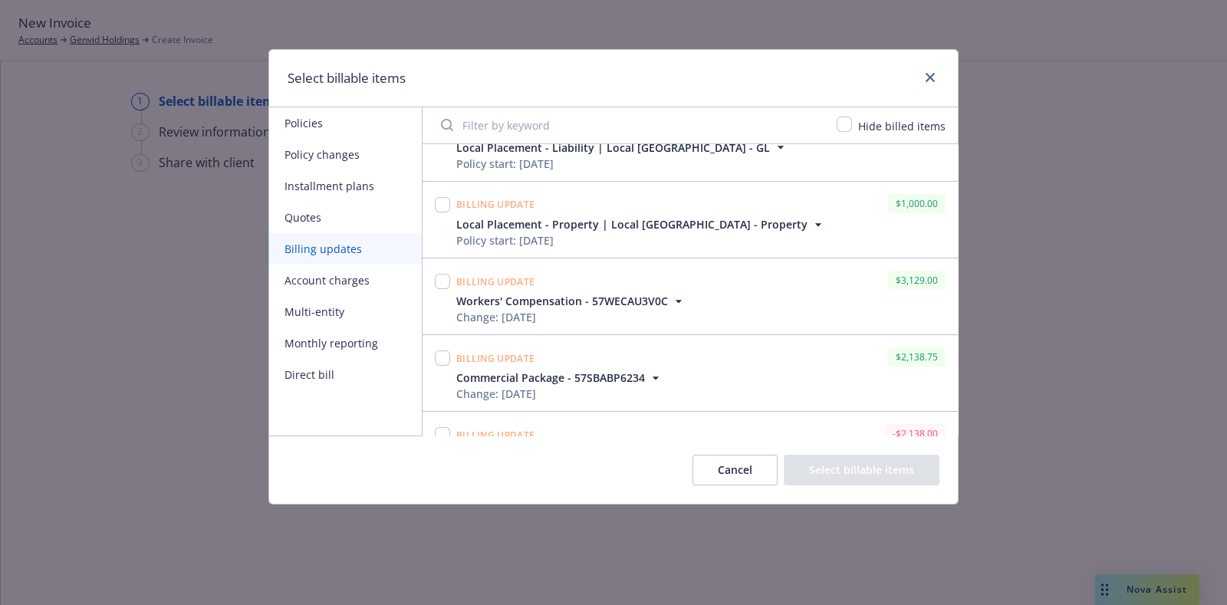
scroll to position [195, 0]
click at [599, 133] on input "Filter by keyword" at bounding box center [630, 125] width 396 height 31
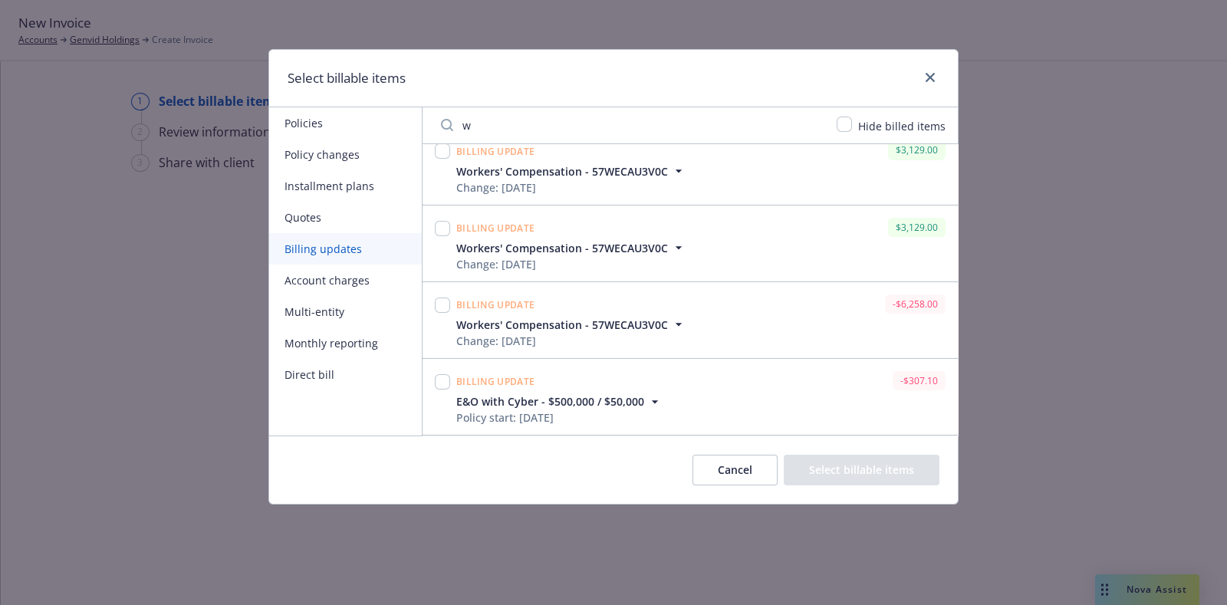
scroll to position [0, 0]
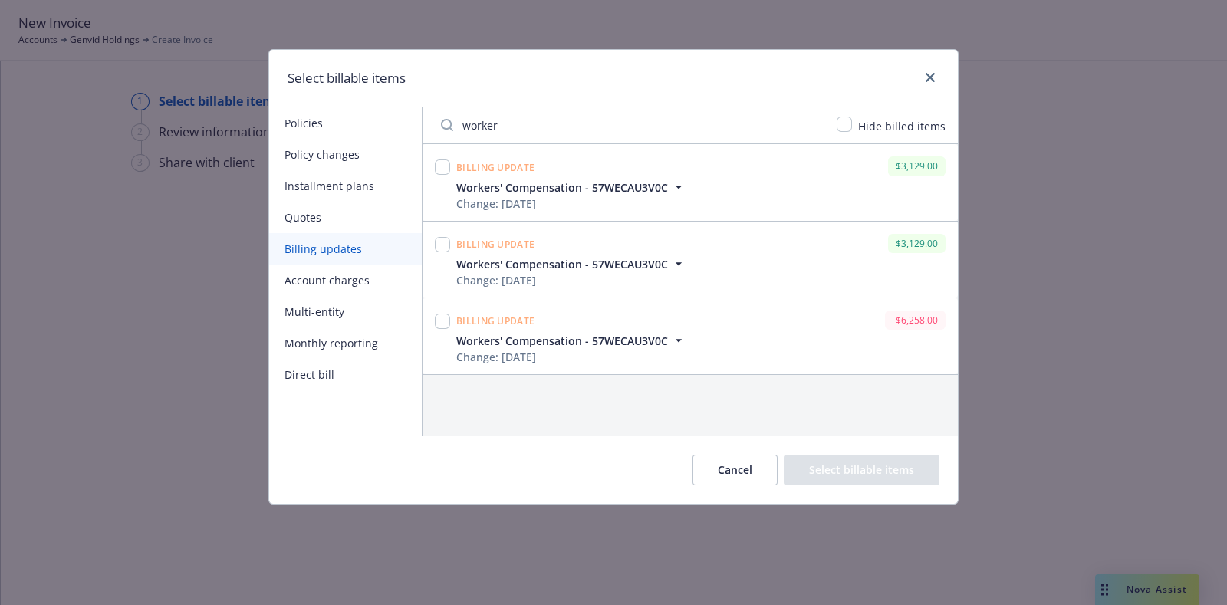
type input "worker"
click at [683, 342] on icon "button" at bounding box center [678, 340] width 15 height 15
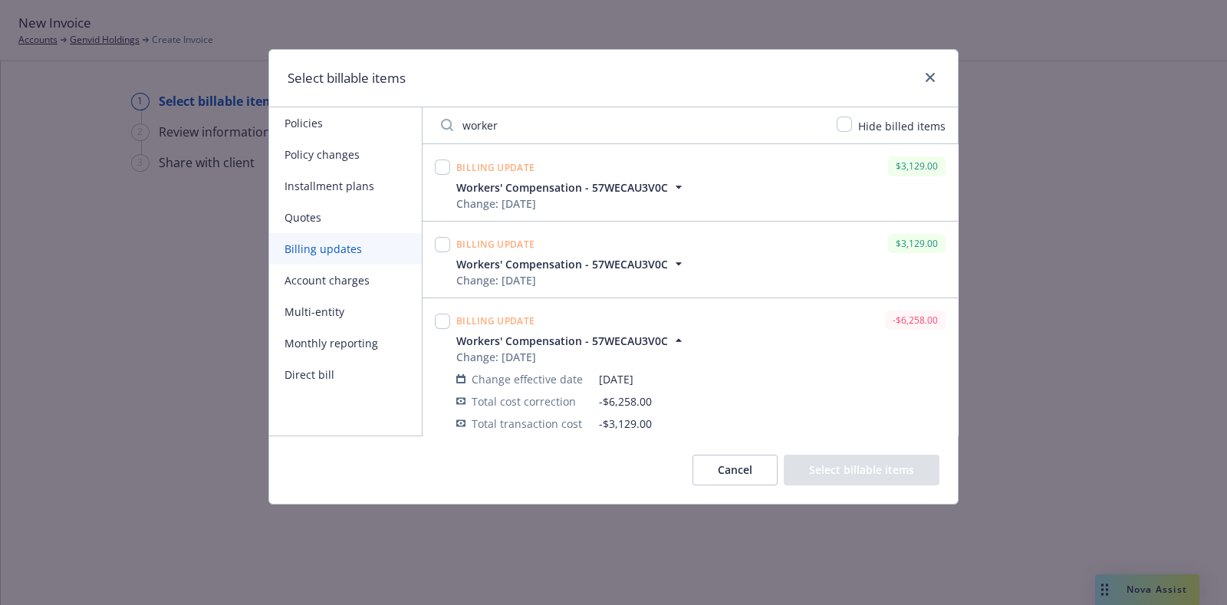
click at [681, 242] on div "Billing update $3,129.00" at bounding box center [700, 243] width 495 height 25
click at [678, 258] on icon "button" at bounding box center [678, 263] width 15 height 15
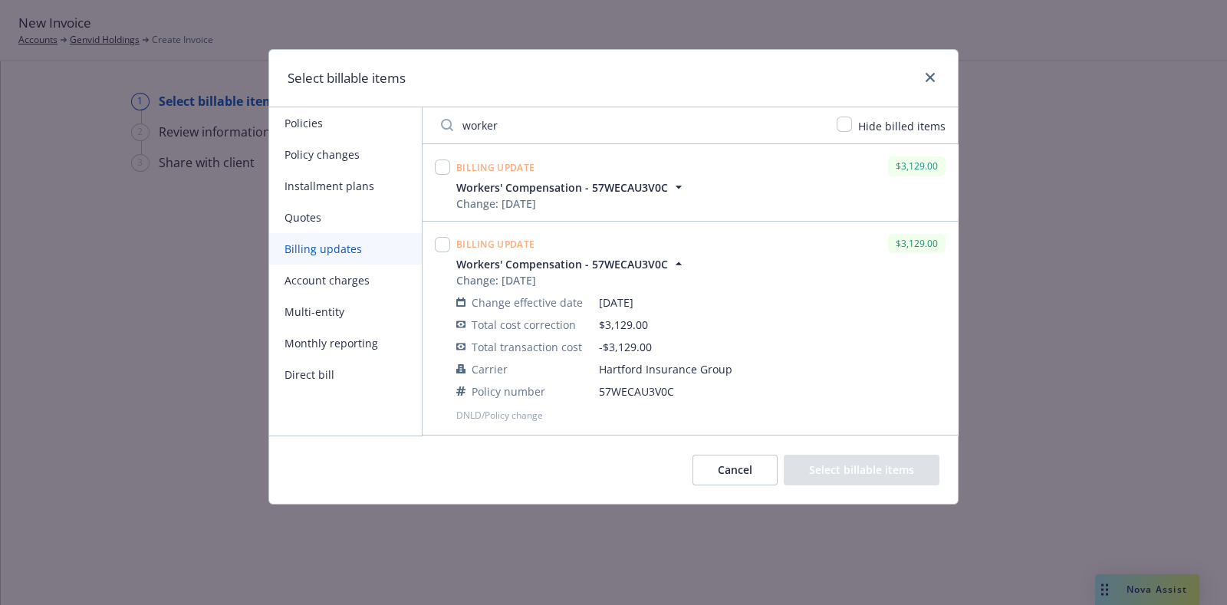
click at [368, 284] on button "Account charges" at bounding box center [345, 280] width 153 height 31
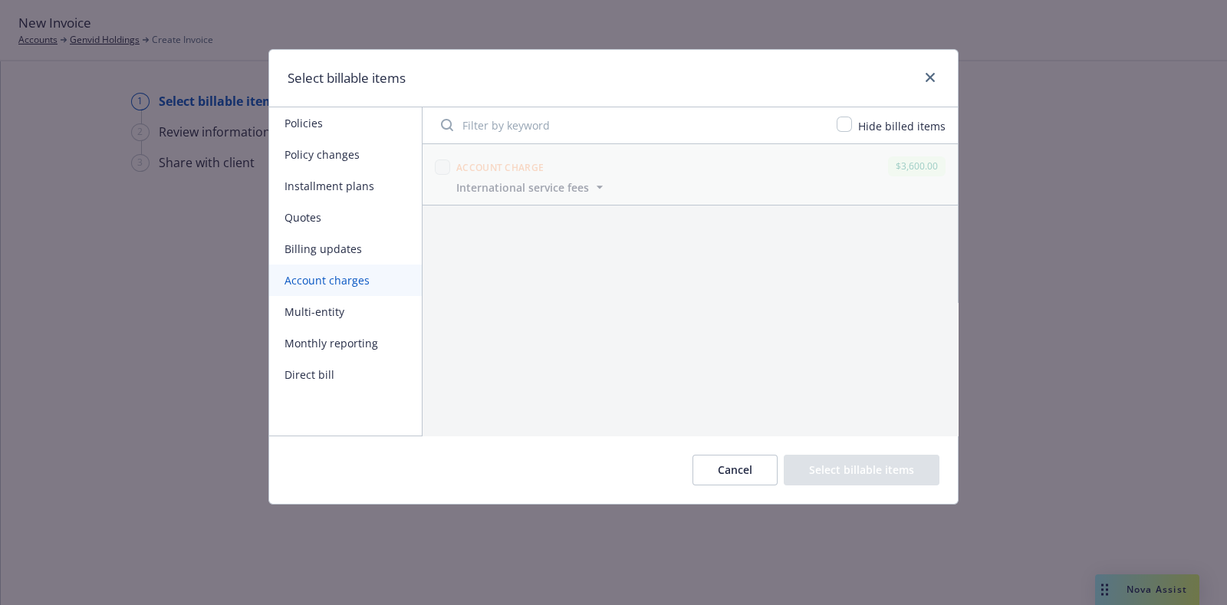
click at [341, 318] on button "Multi-entity" at bounding box center [345, 311] width 153 height 31
click at [341, 333] on button "Monthly reporting" at bounding box center [345, 342] width 153 height 31
click at [344, 367] on button "Direct bill" at bounding box center [345, 374] width 153 height 31
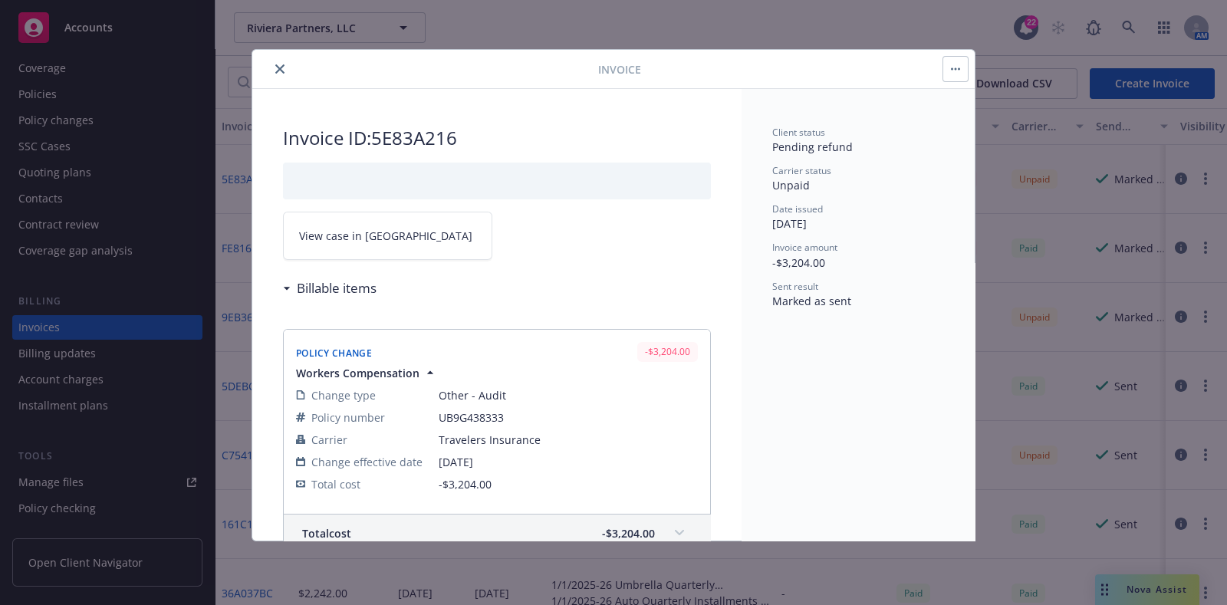
click at [279, 60] on button "close" at bounding box center [280, 69] width 18 height 18
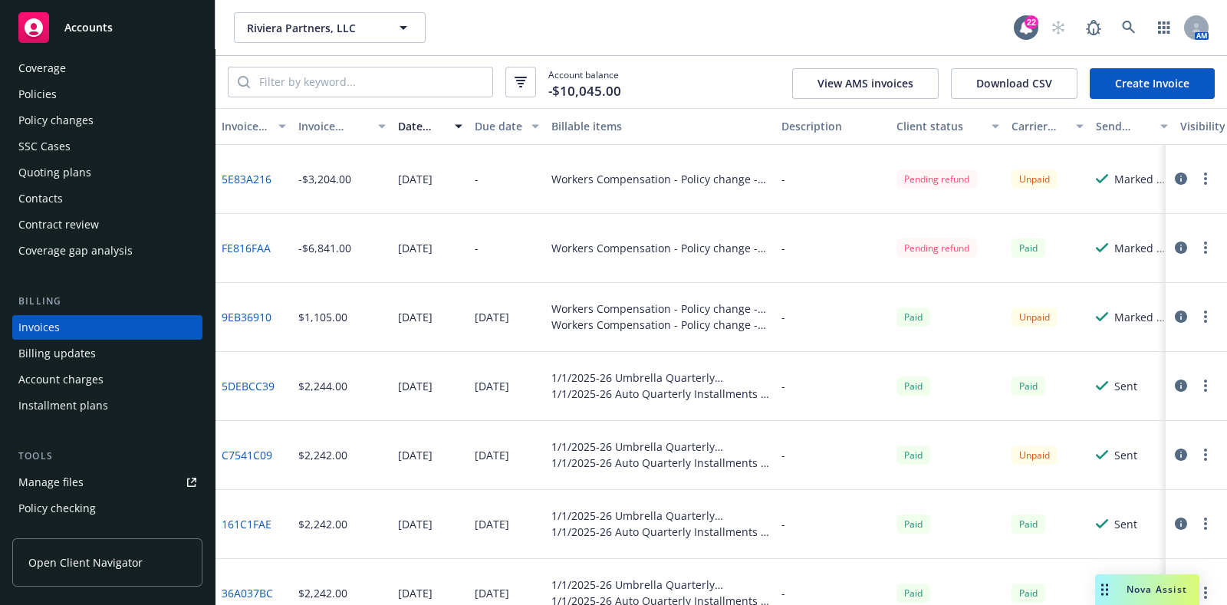
click at [1104, 88] on link "Create Invoice" at bounding box center [1152, 83] width 125 height 31
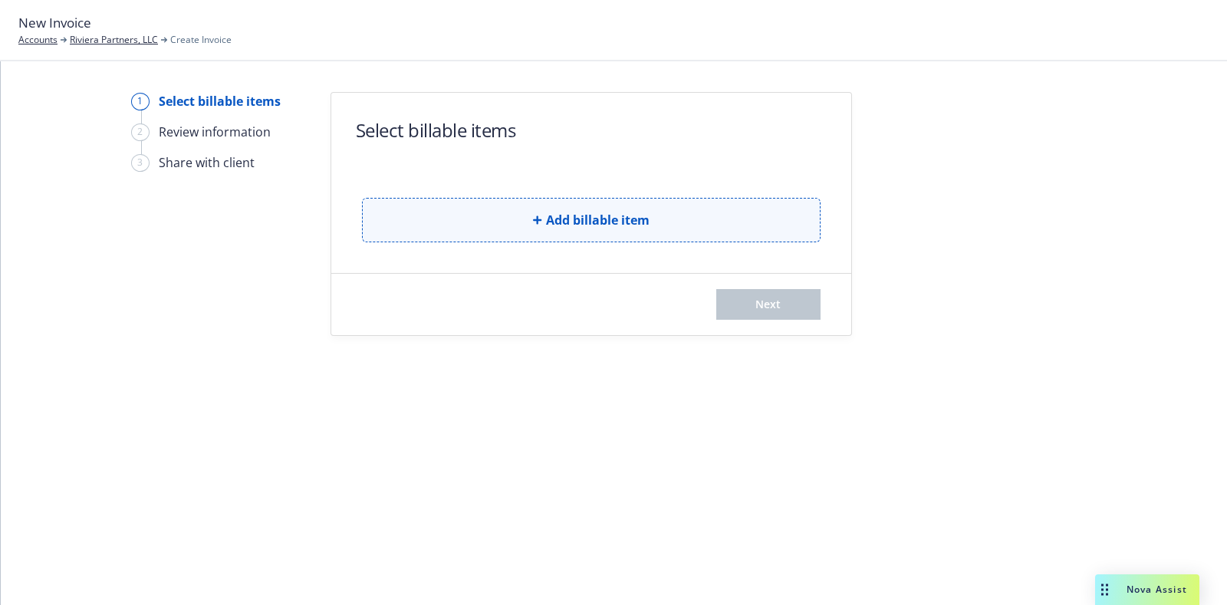
click at [455, 223] on button "Add billable item" at bounding box center [591, 220] width 459 height 44
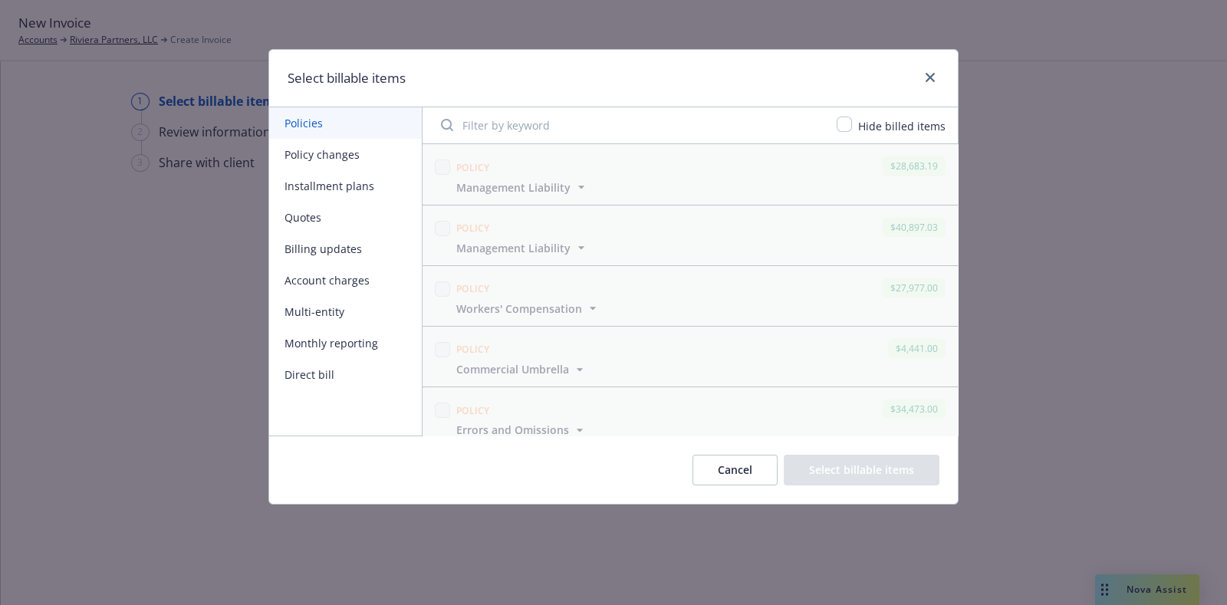
click at [324, 151] on button "Policy changes" at bounding box center [345, 154] width 153 height 31
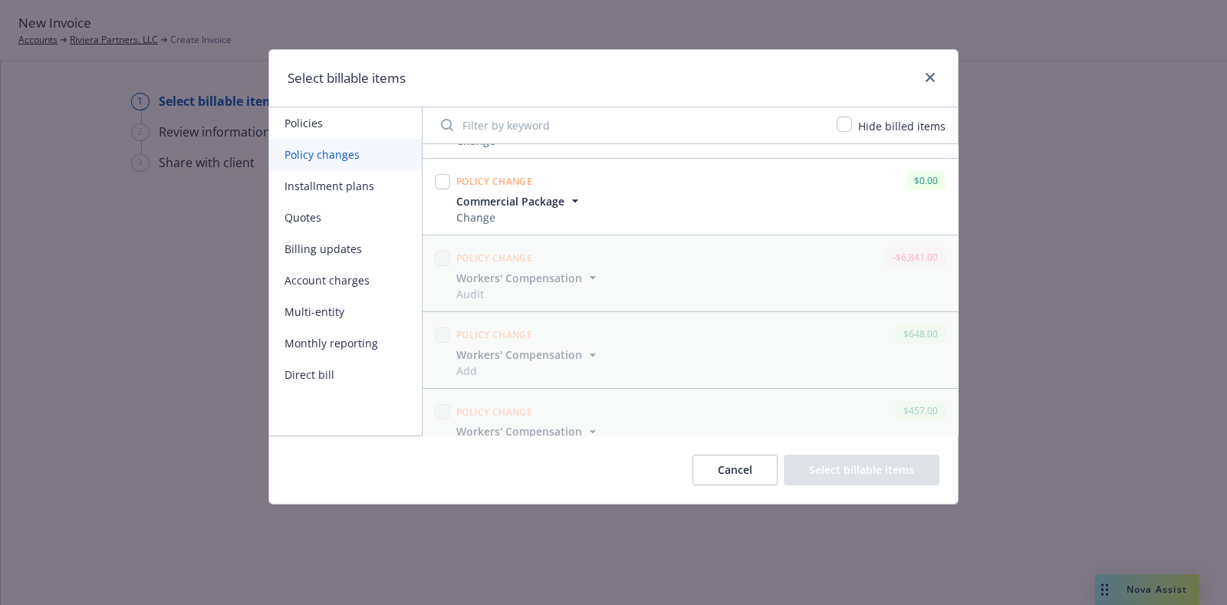
scroll to position [65, 0]
click at [938, 73] on link "close" at bounding box center [930, 77] width 18 height 18
